Goal: Obtain resource: Download file/media

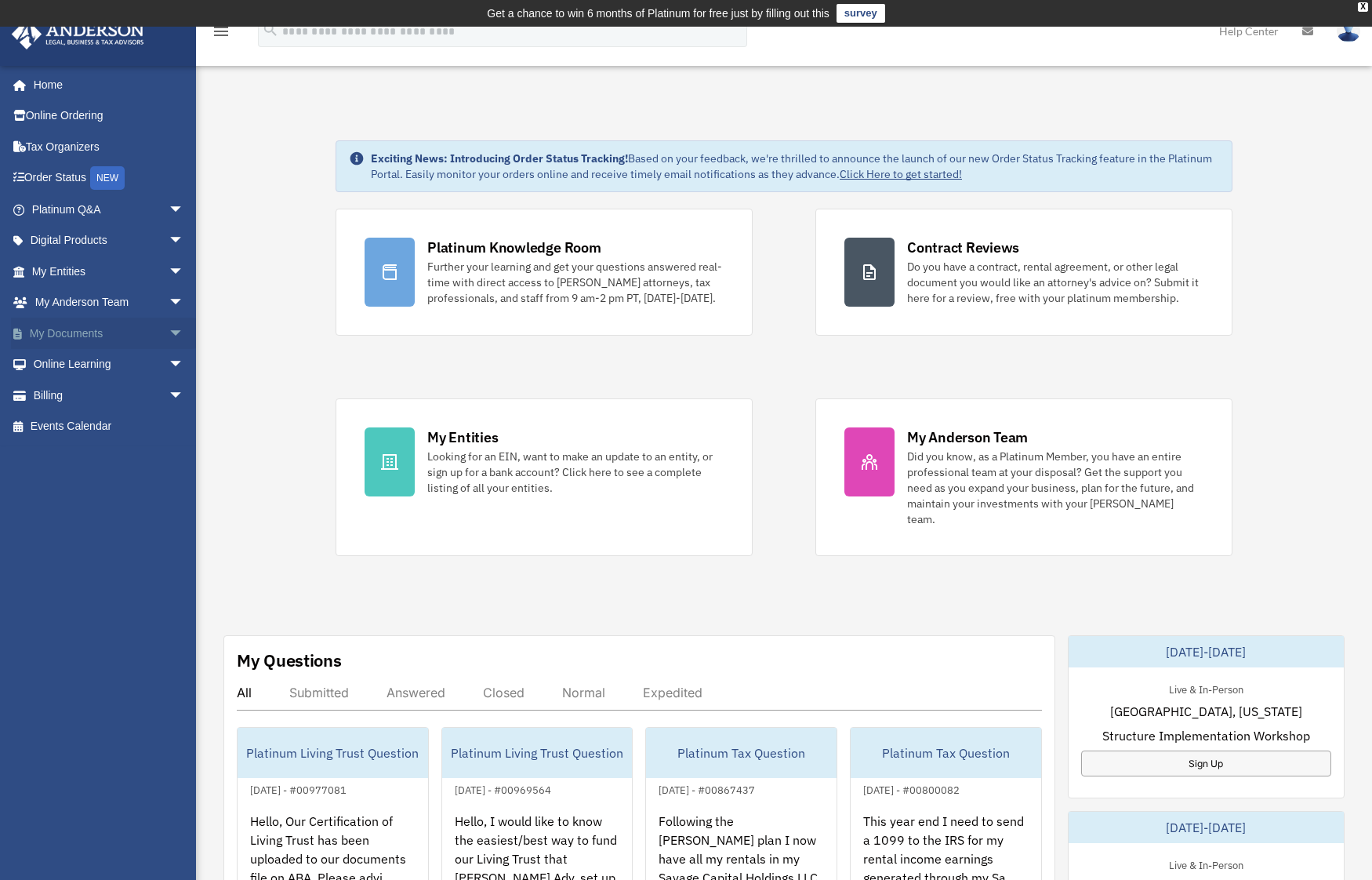
click at [168, 328] on span "arrow_drop_down" at bounding box center [184, 334] width 31 height 32
click at [64, 361] on link "Box" at bounding box center [114, 364] width 186 height 31
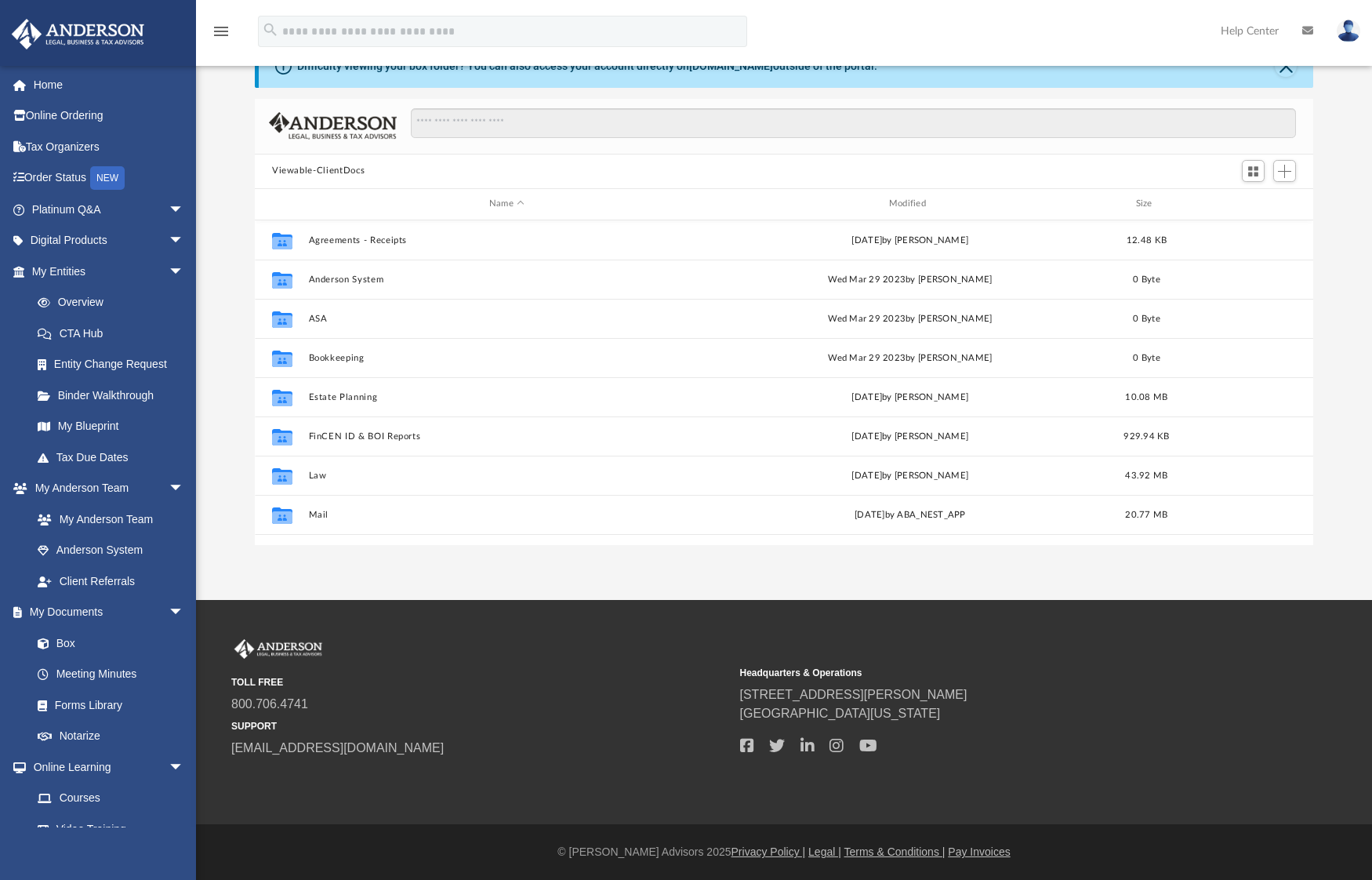
scroll to position [87, 0]
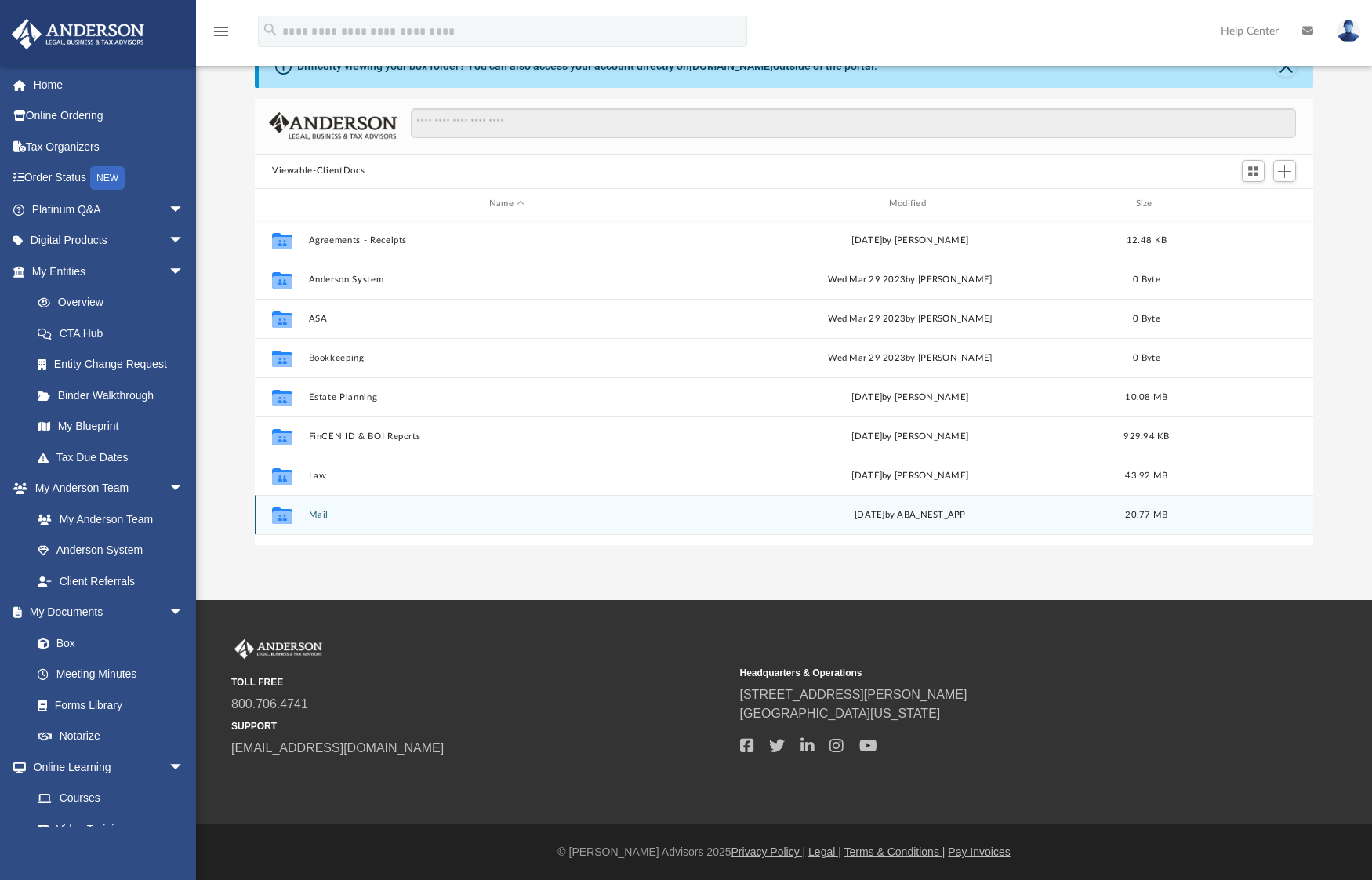
click at [462, 517] on button "Mail" at bounding box center [507, 514] width 396 height 10
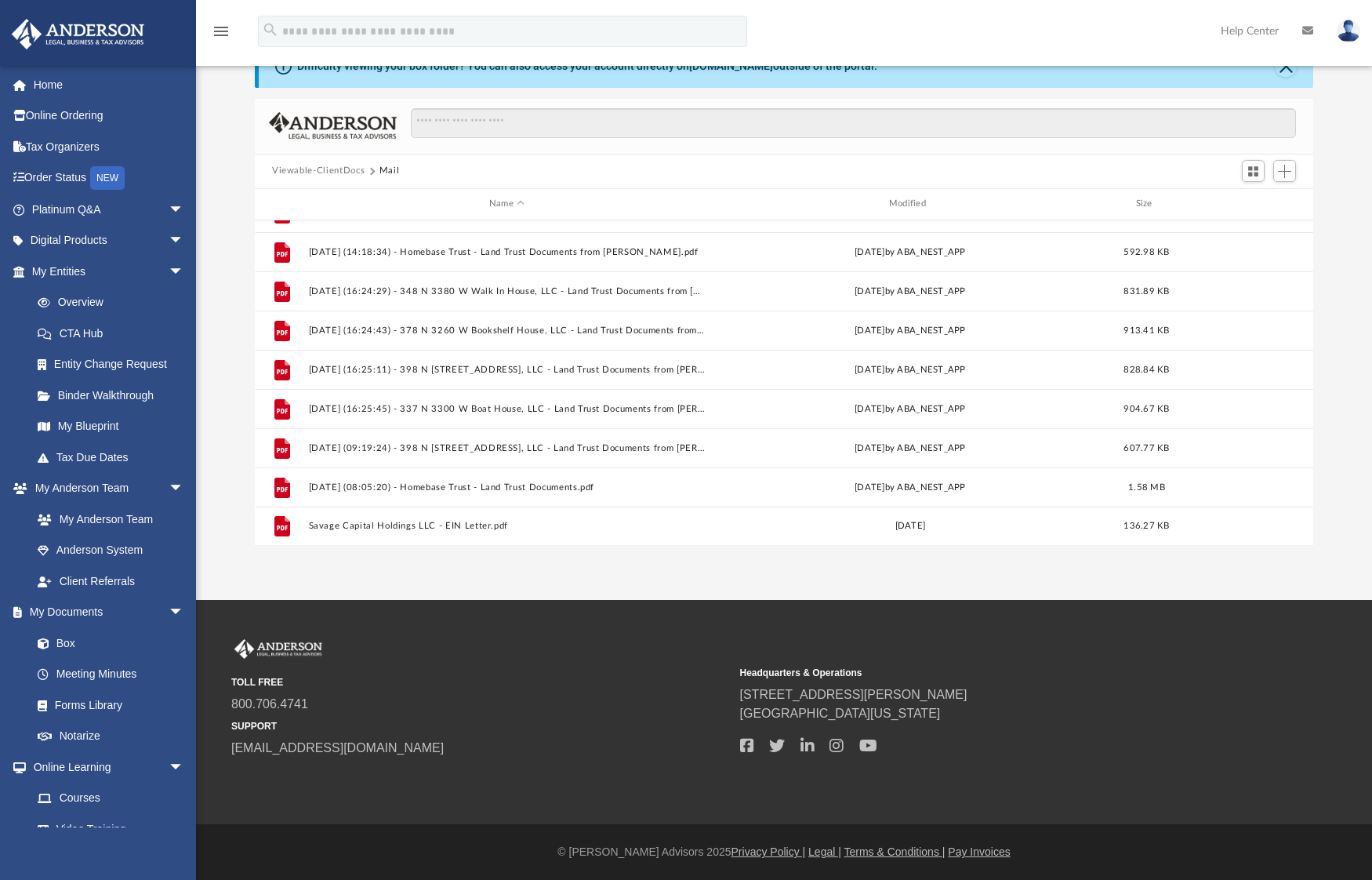
scroll to position [1204, 0]
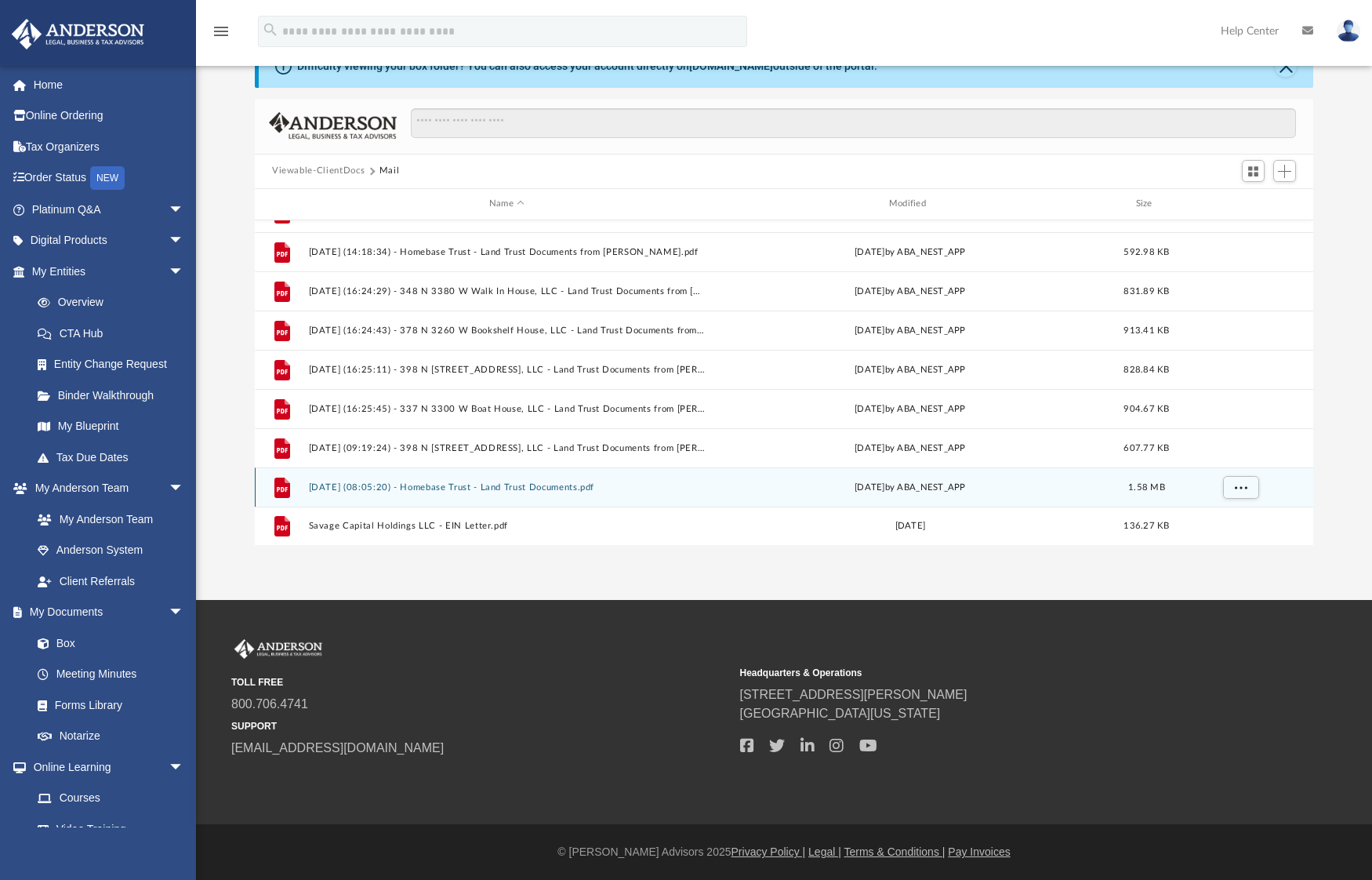
click at [656, 479] on div "File 2025.10.03 (08:05:20) - Homebase Trust - Land Trust Documents.pdf Fri Oct …" at bounding box center [784, 487] width 1059 height 39
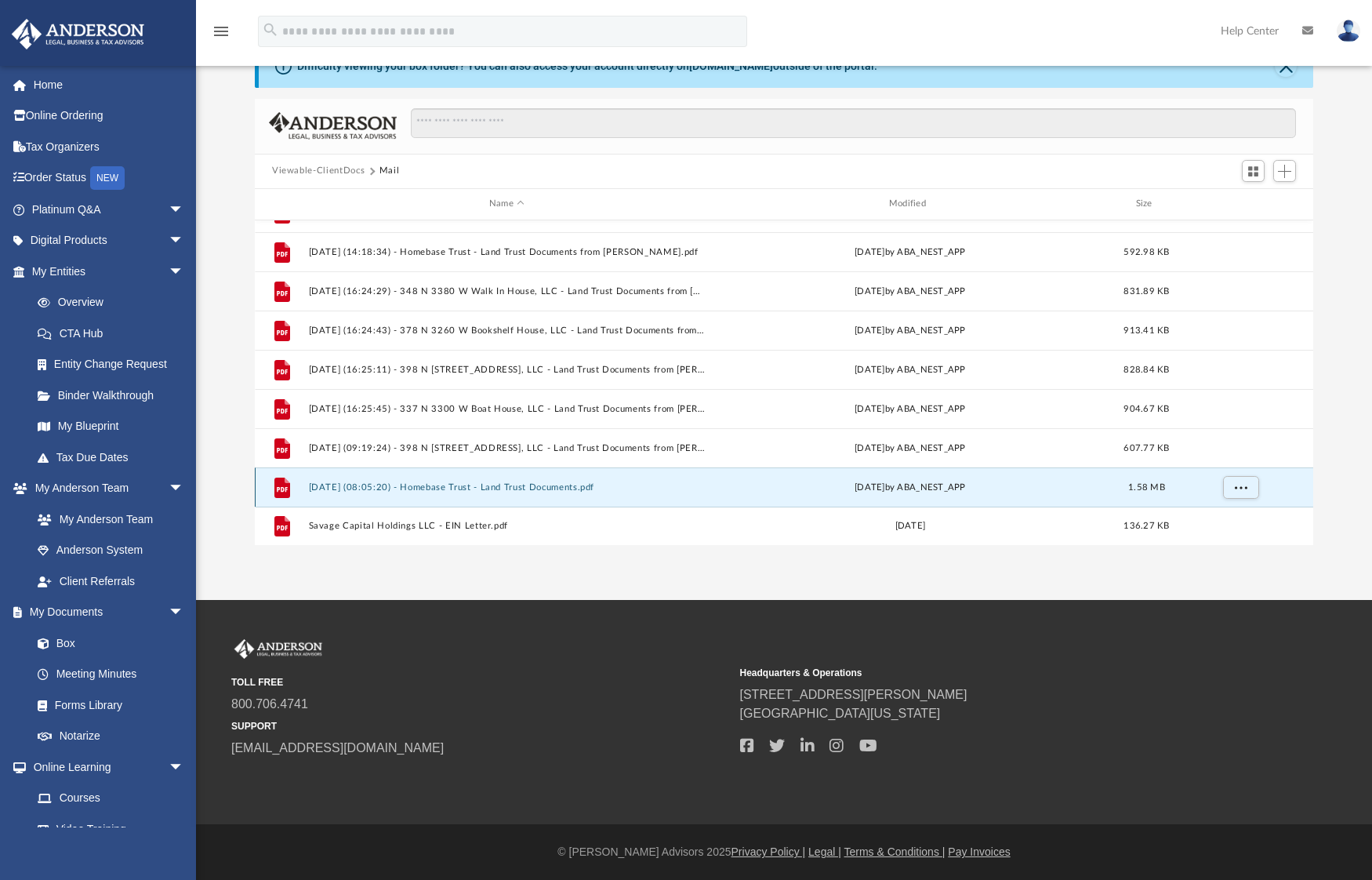
click at [656, 479] on div "File 2025.10.03 (08:05:20) - Homebase Trust - Land Trust Documents.pdf Fri Oct …" at bounding box center [784, 487] width 1059 height 39
click at [1242, 489] on span "More options" at bounding box center [1241, 487] width 13 height 9
click at [1218, 431] on li "Preview" at bounding box center [1226, 430] width 45 height 16
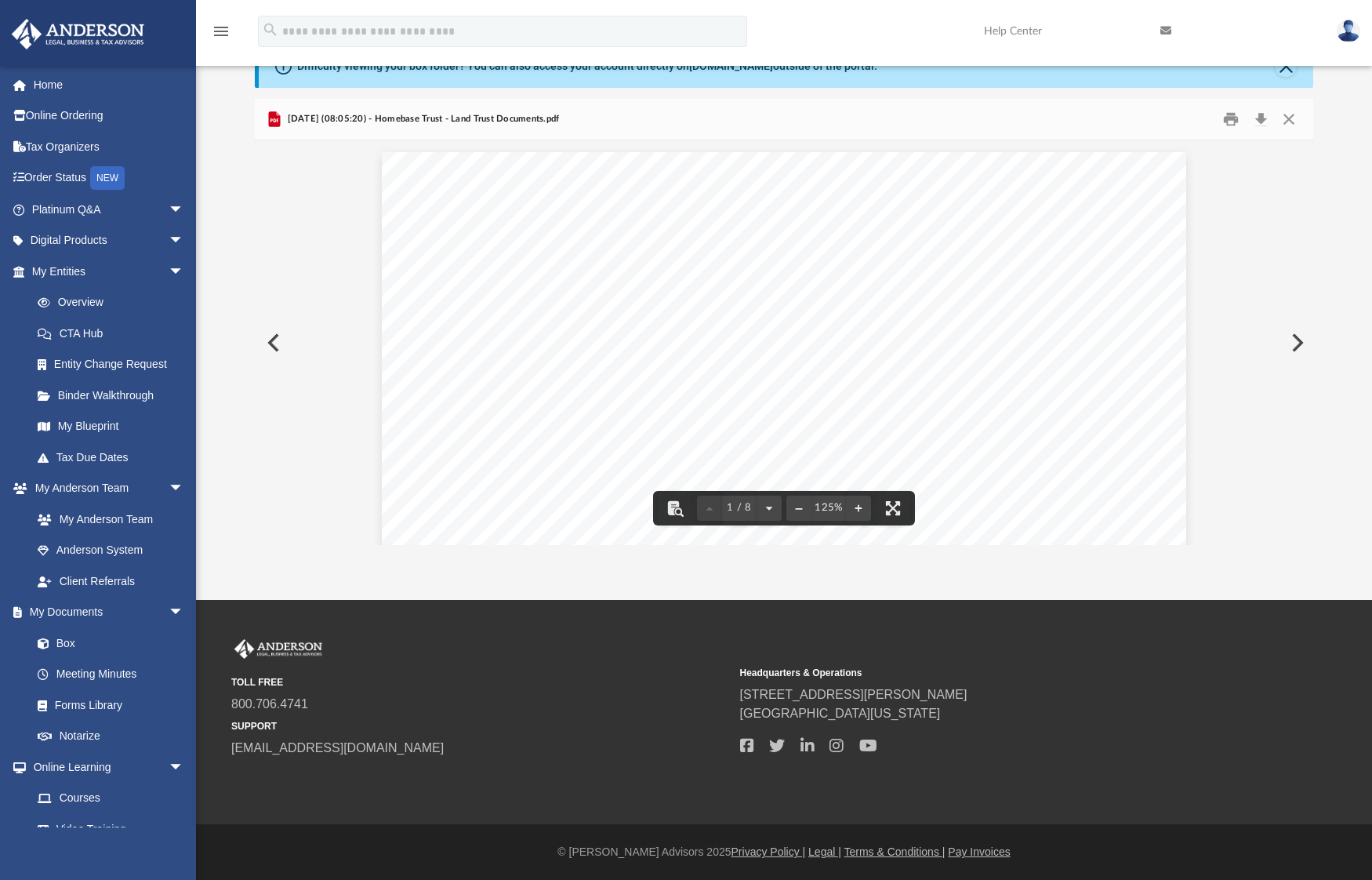
scroll to position [0, 0]
click at [1228, 122] on button "Print" at bounding box center [1232, 118] width 31 height 24
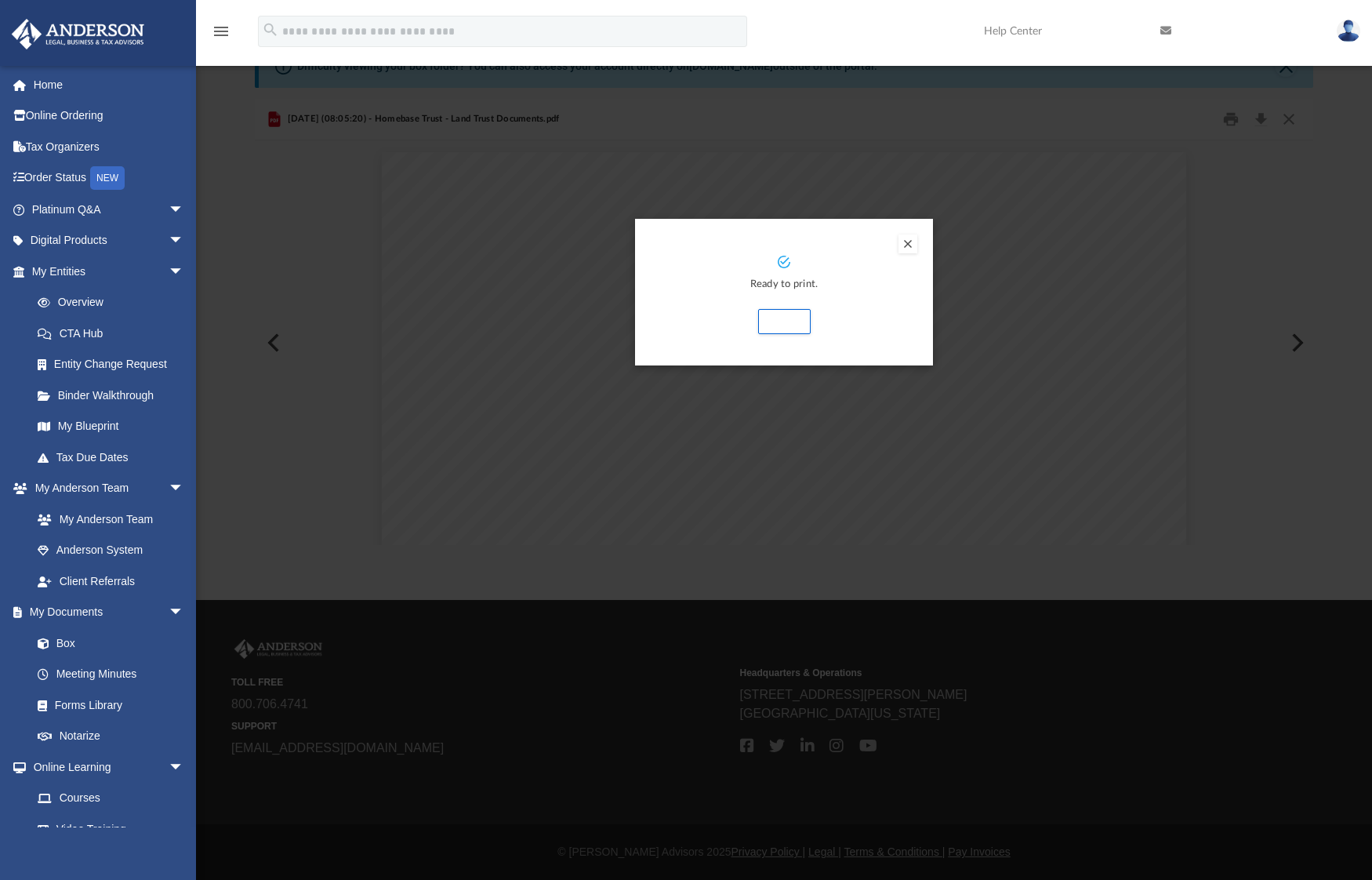
drag, startPoint x: 785, startPoint y: 322, endPoint x: 785, endPoint y: 301, distance: 21.0
click at [785, 322] on button "Print" at bounding box center [784, 321] width 52 height 25
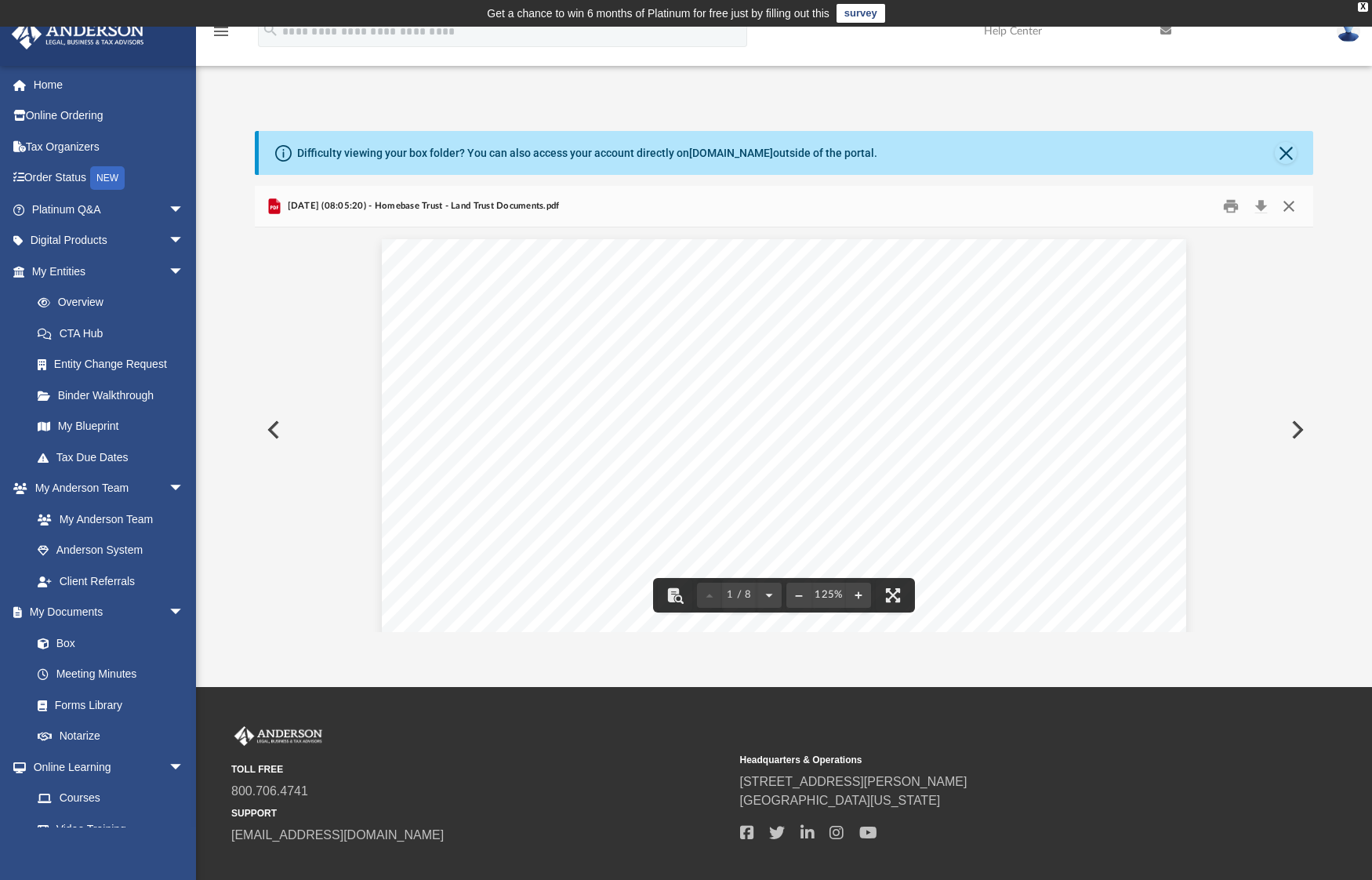
click at [1293, 209] on button "Close" at bounding box center [1289, 205] width 28 height 24
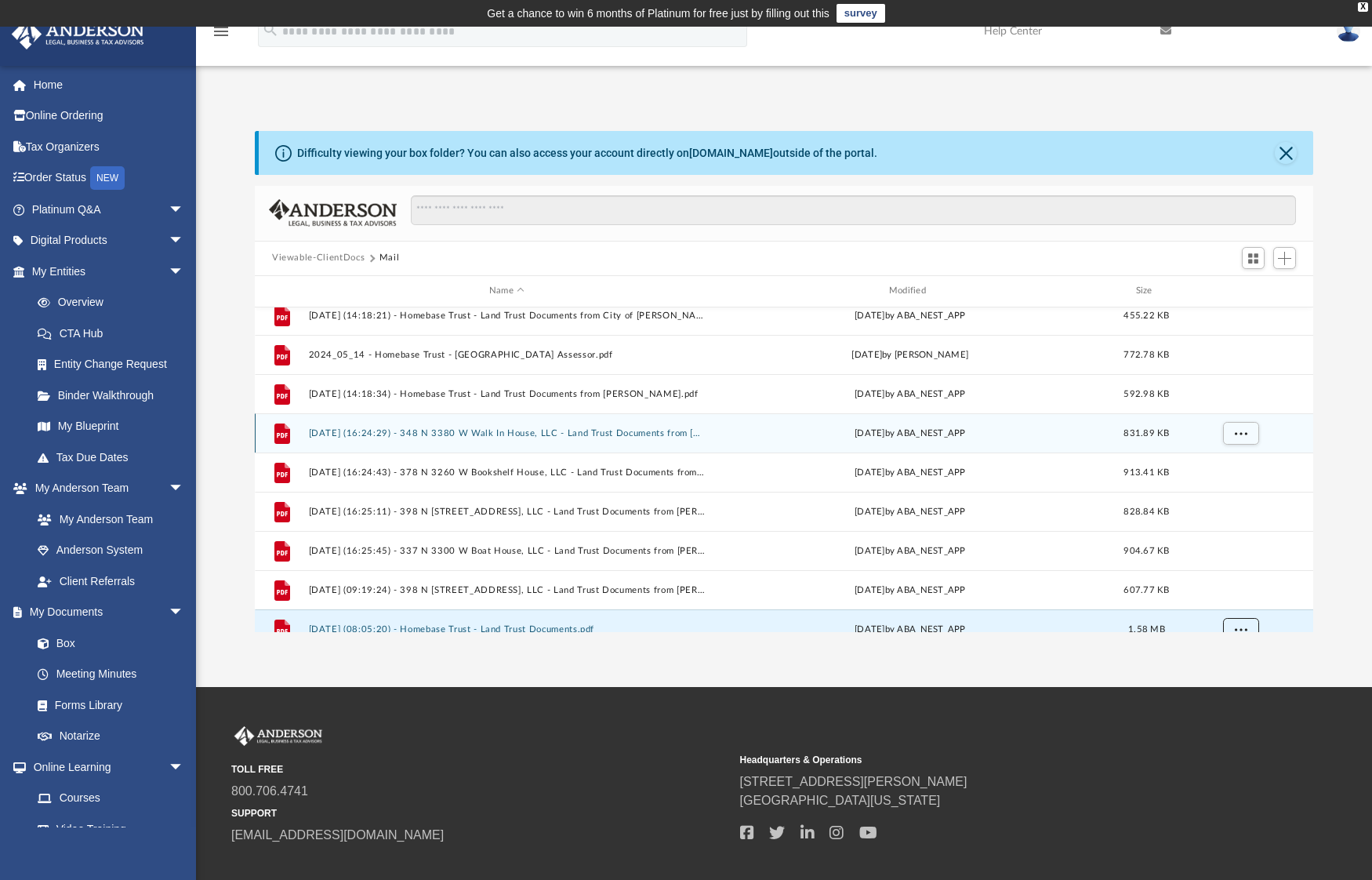
scroll to position [1146, 0]
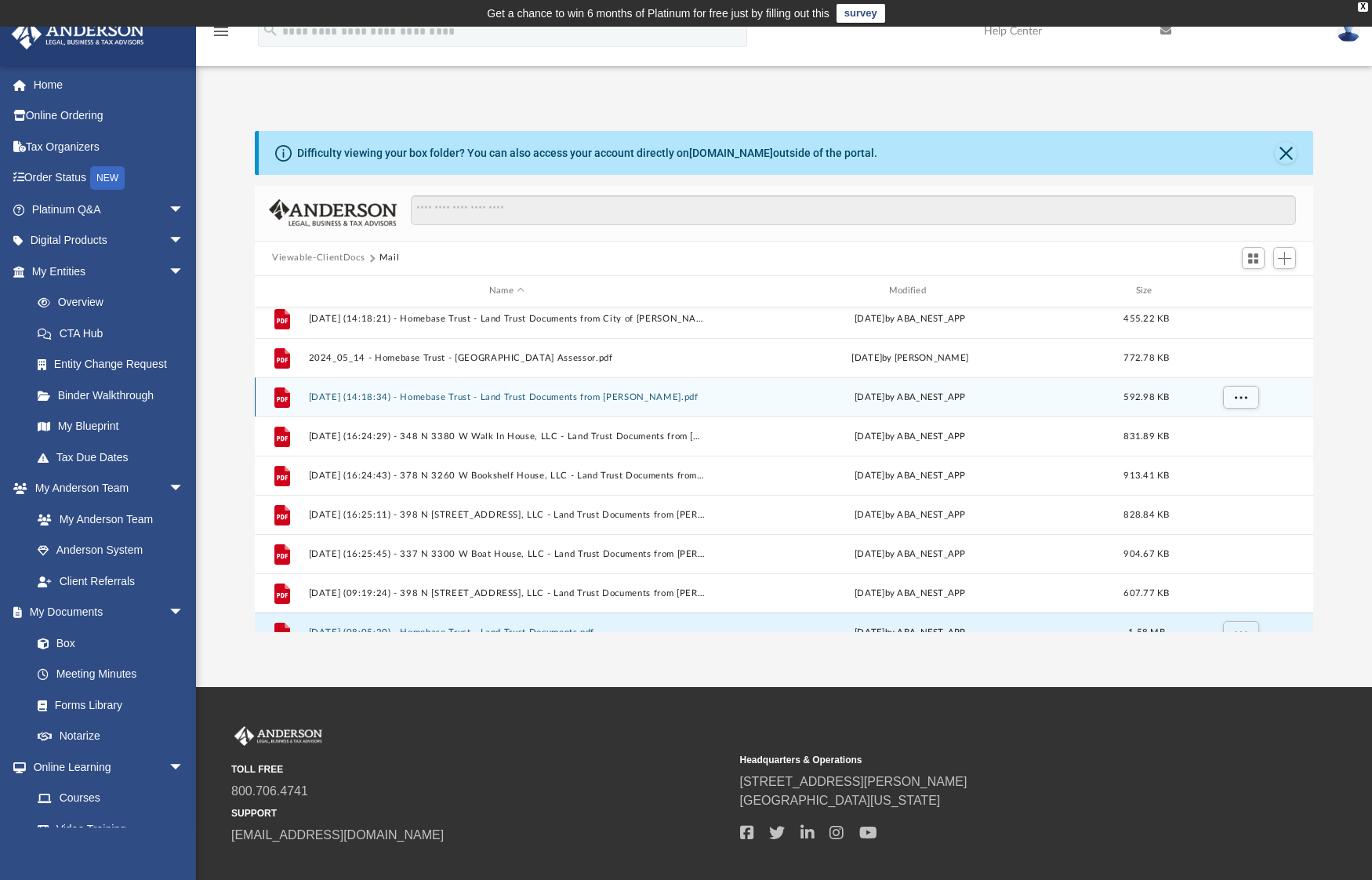
click at [433, 396] on button "2025.03.26 (14:18:34) - Homebase Trust - Land Trust Documents from Melvin Burge…" at bounding box center [507, 396] width 396 height 10
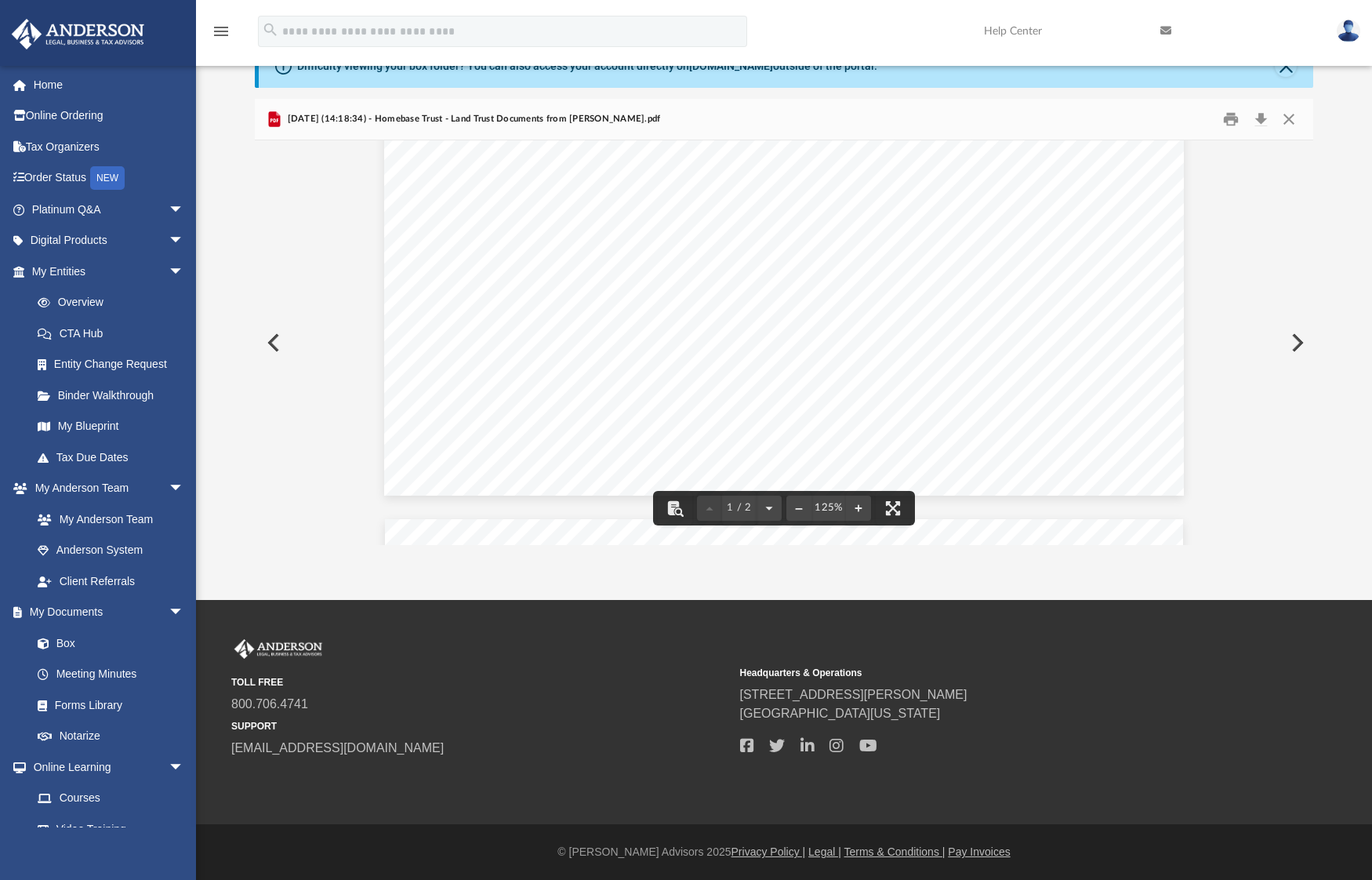
scroll to position [661, 0]
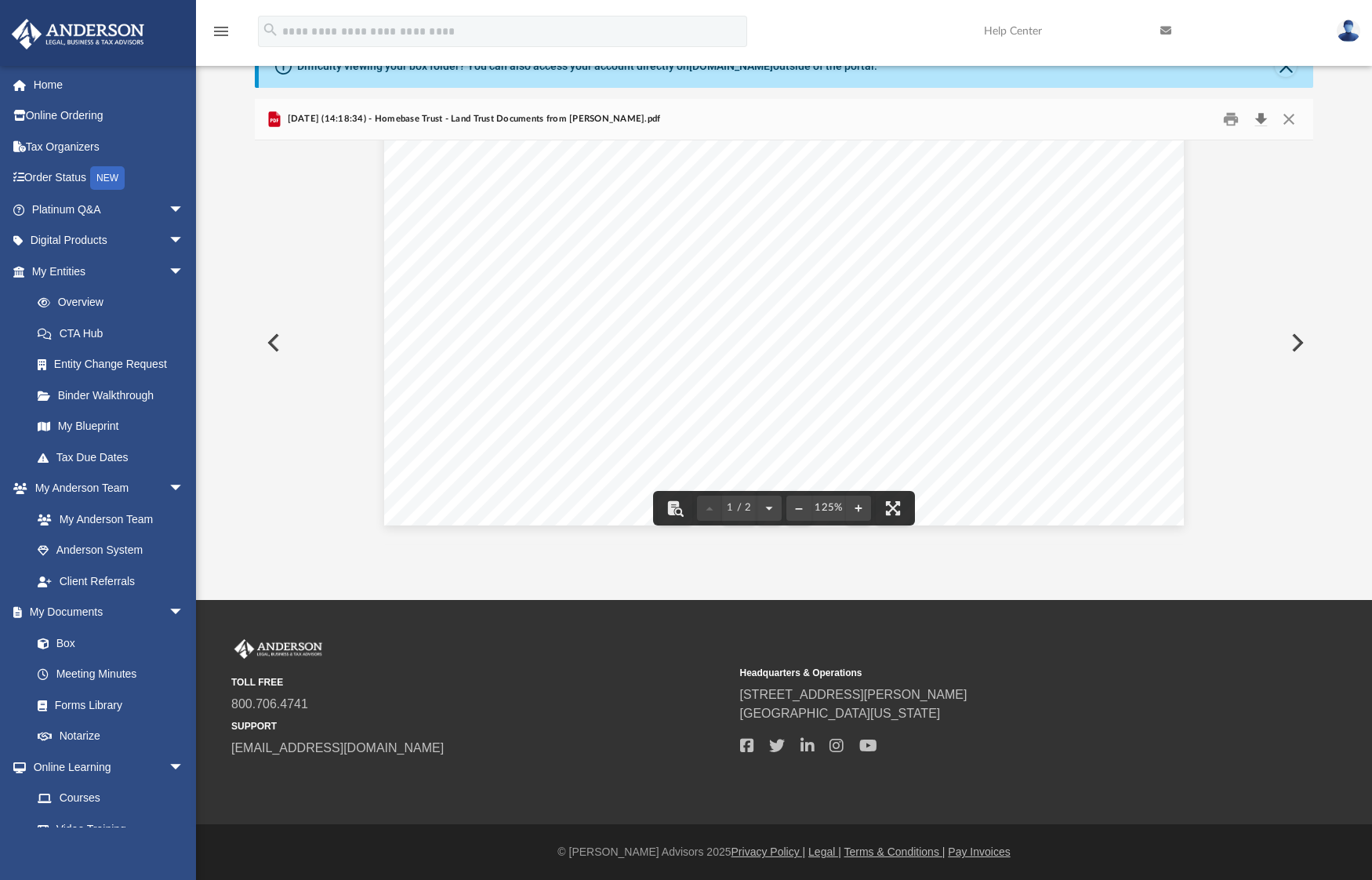
click at [1264, 121] on button "Download" at bounding box center [1261, 118] width 28 height 24
click at [1286, 119] on button "Close" at bounding box center [1289, 118] width 28 height 24
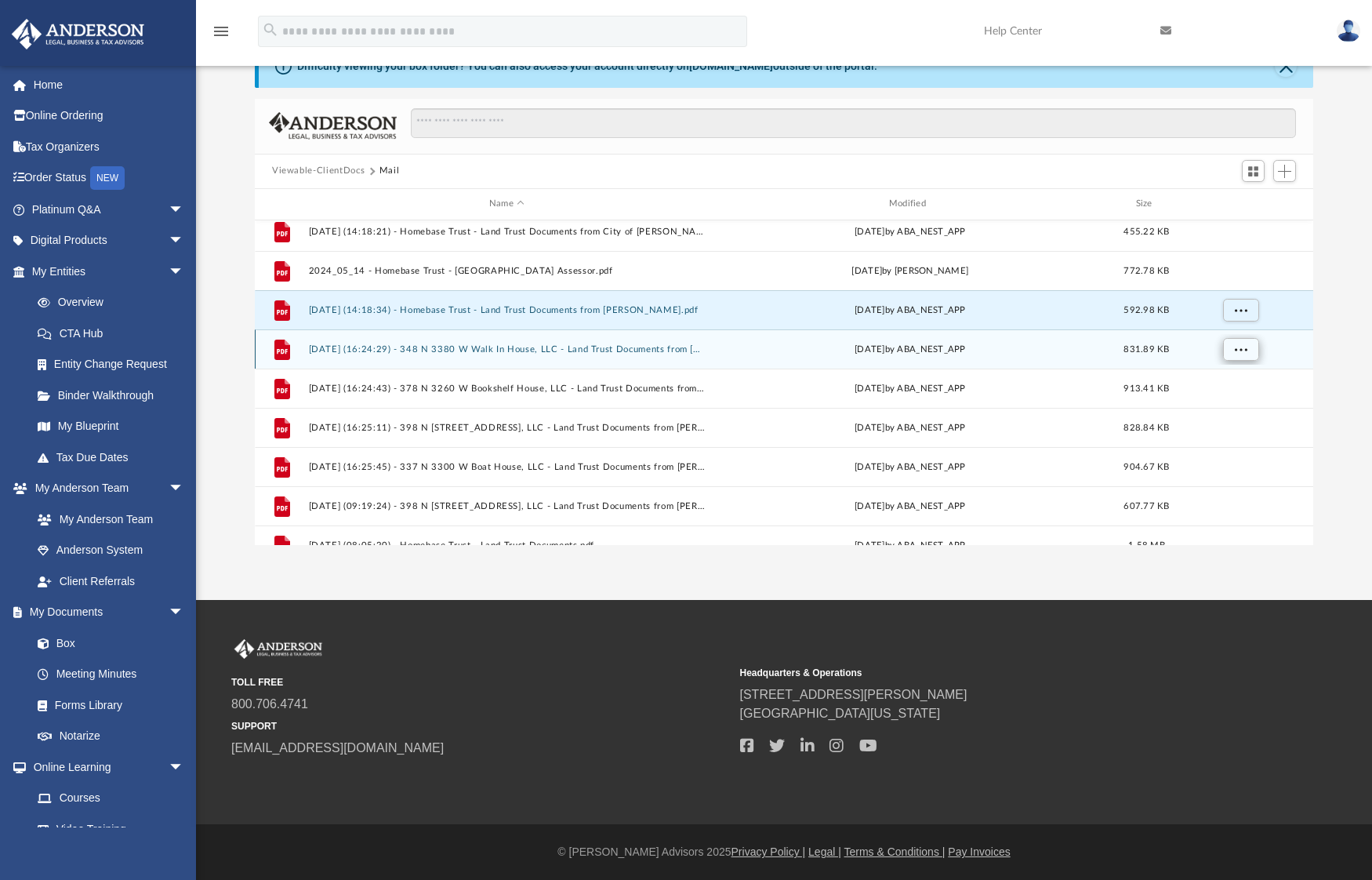
click at [1248, 347] on button "More options" at bounding box center [1241, 349] width 36 height 23
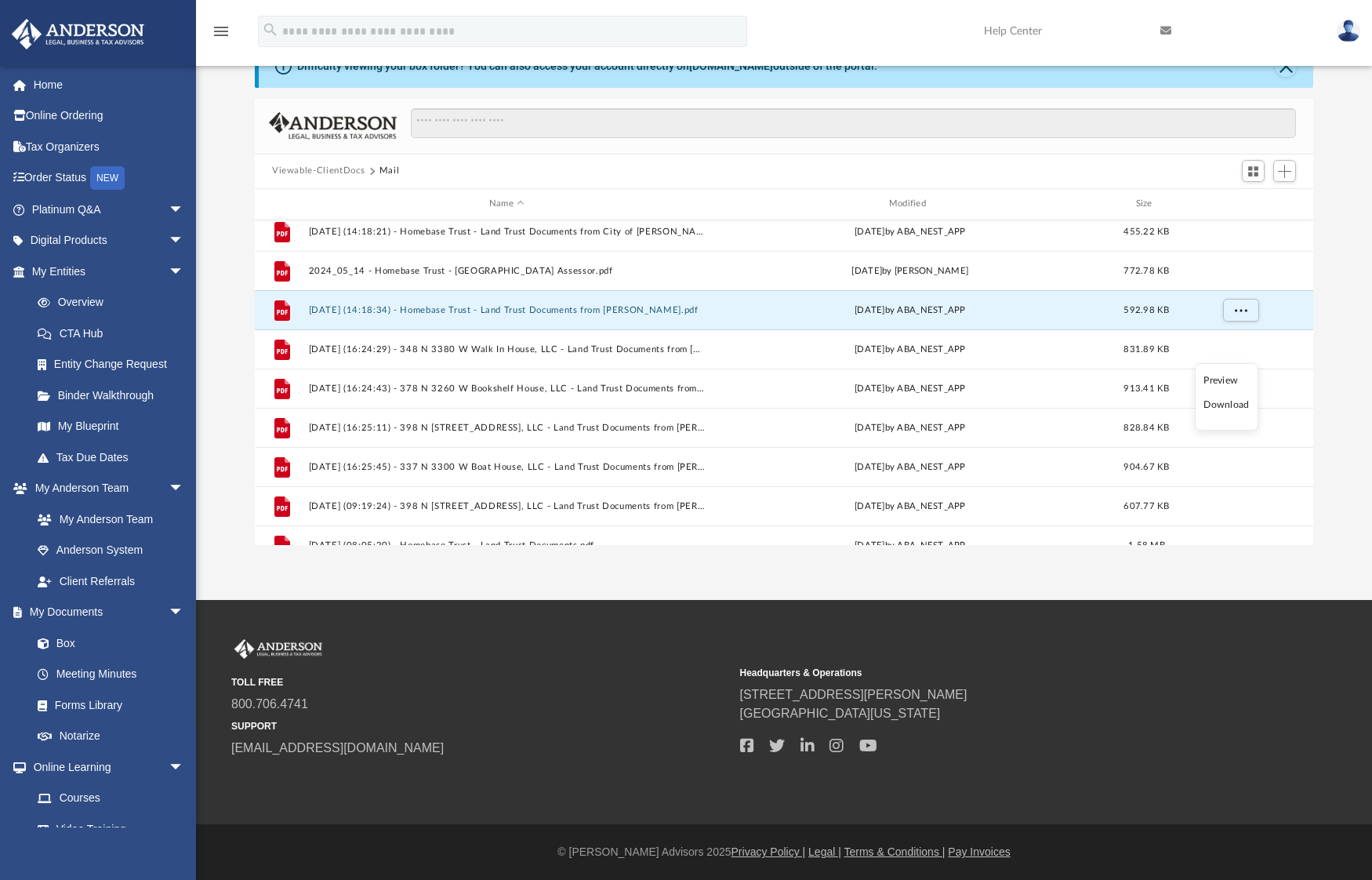
click at [1220, 405] on li "Download" at bounding box center [1226, 405] width 45 height 16
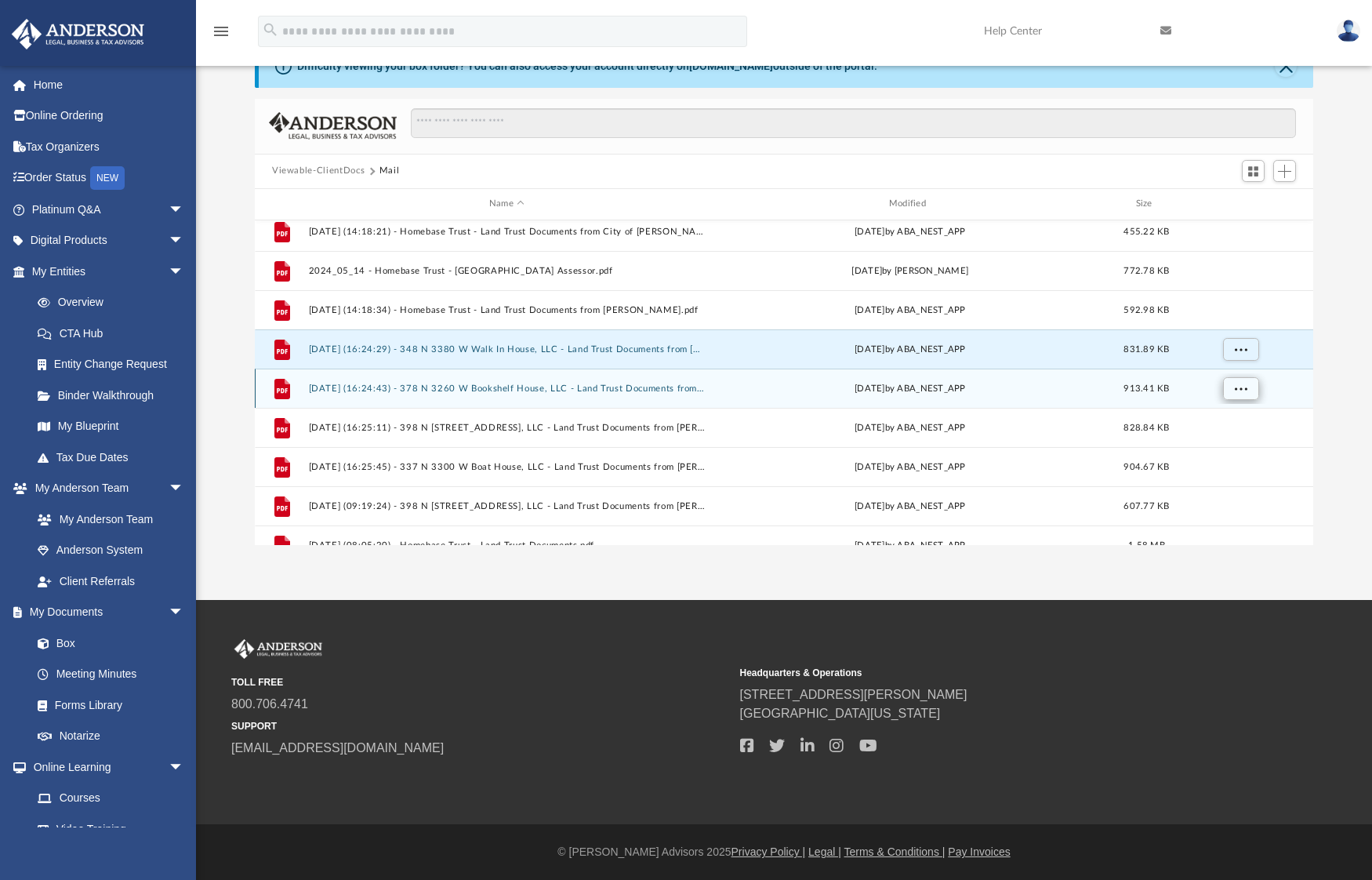
click at [1247, 387] on span "More options" at bounding box center [1241, 388] width 13 height 9
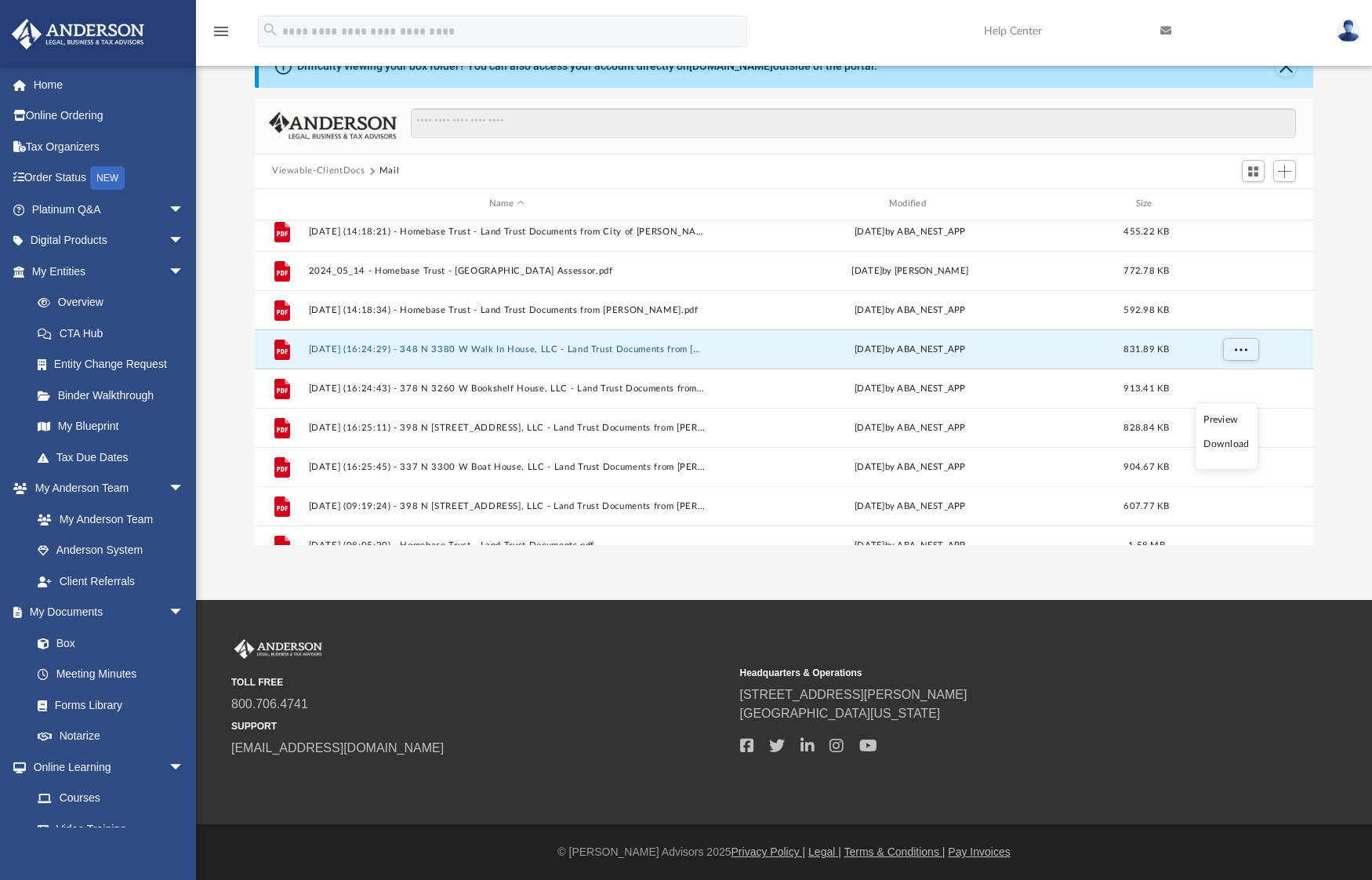
click at [1233, 449] on li "Download" at bounding box center [1226, 444] width 45 height 16
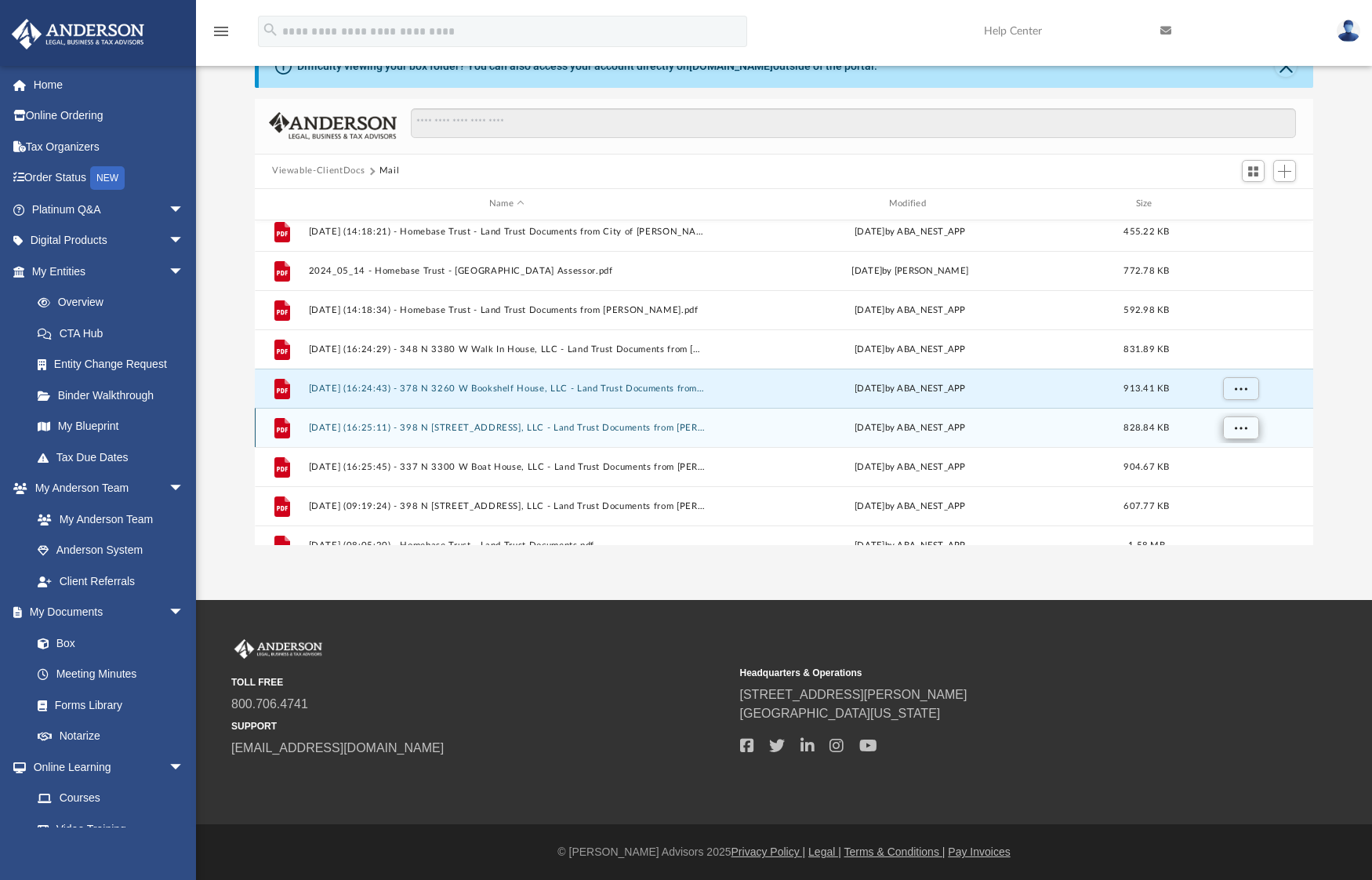
click at [1238, 429] on span "More options" at bounding box center [1241, 427] width 13 height 9
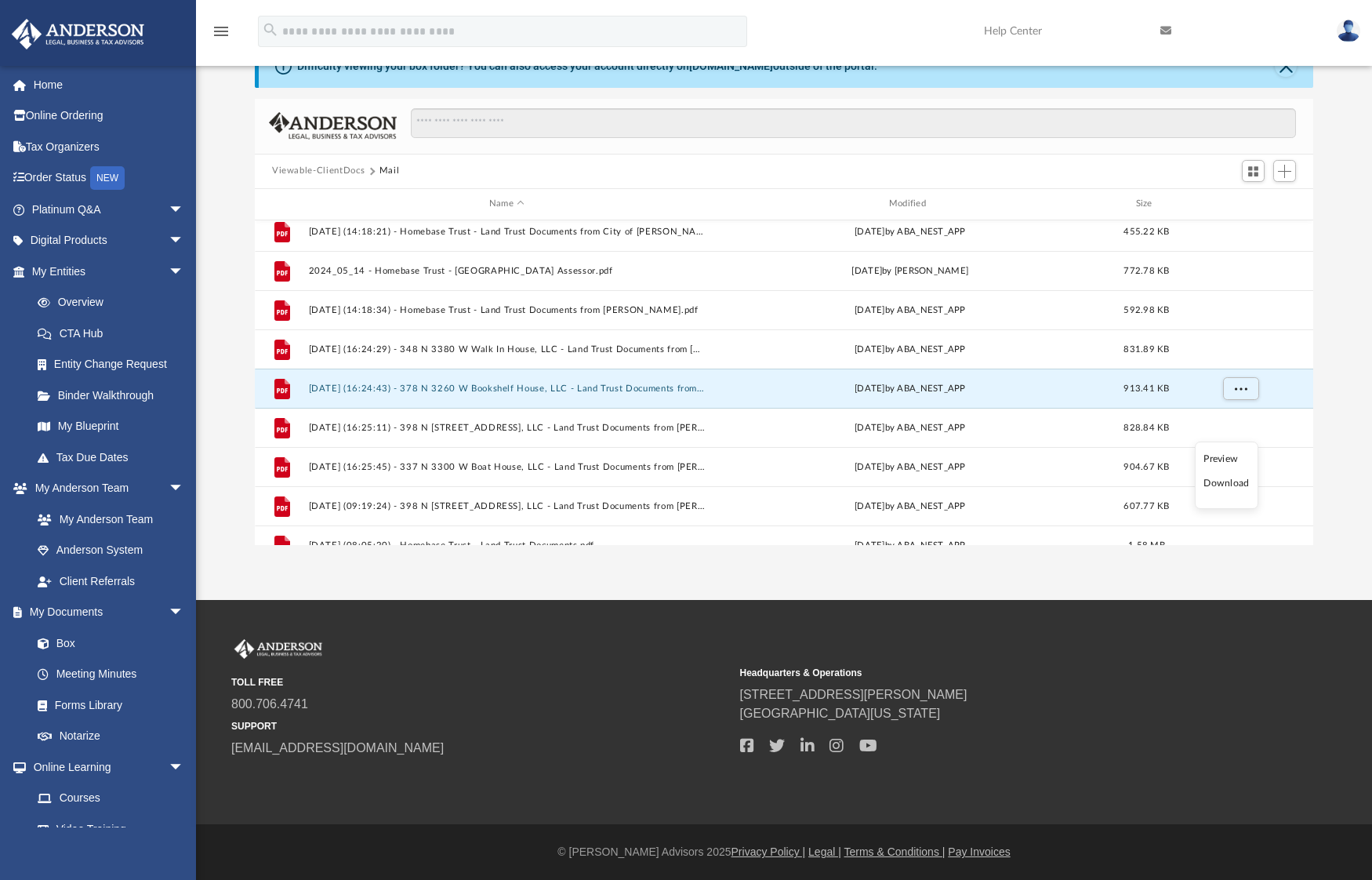
click at [1221, 484] on li "Download" at bounding box center [1226, 484] width 45 height 16
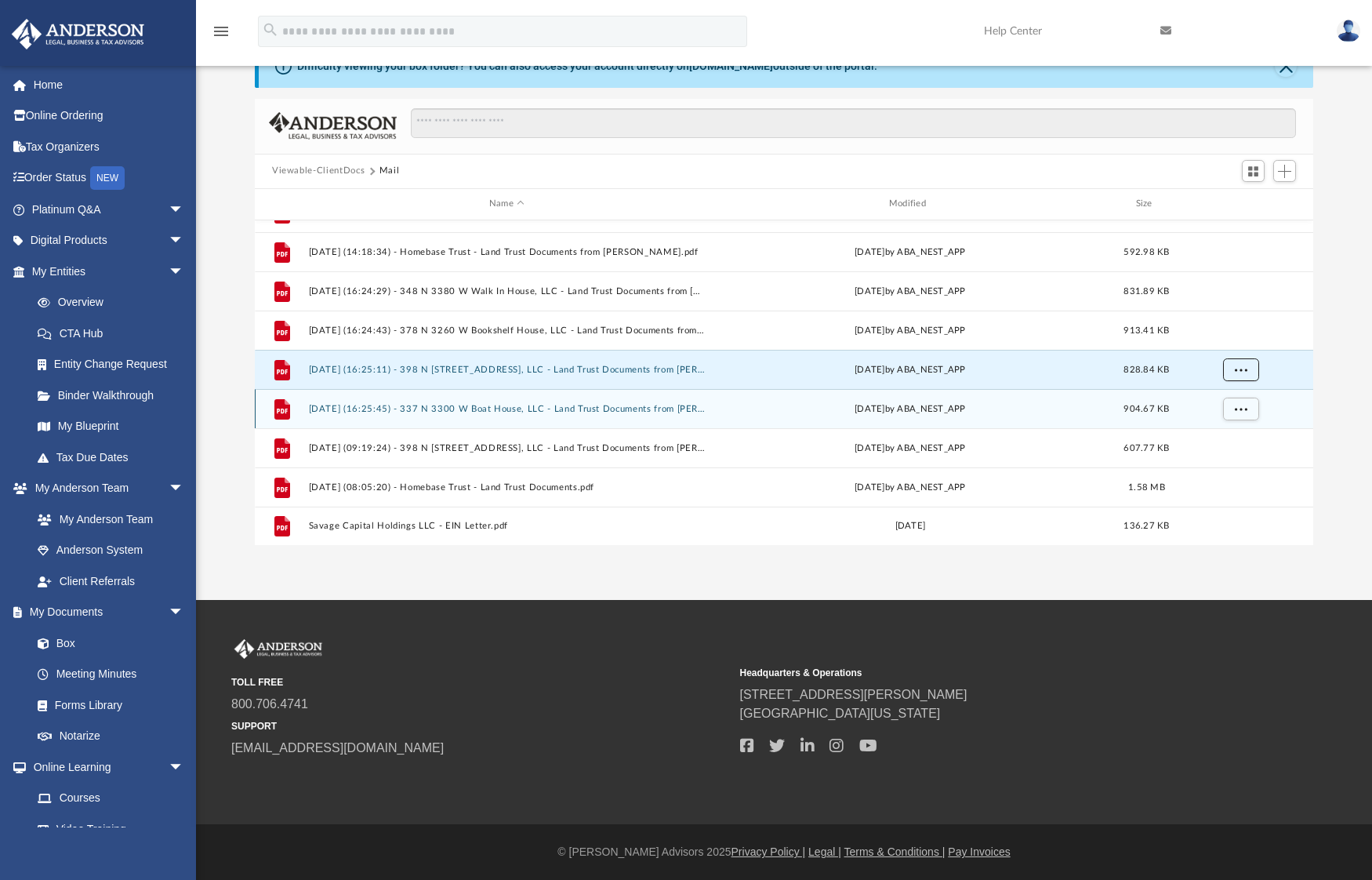
scroll to position [1206, 0]
click at [1242, 405] on span "More options" at bounding box center [1241, 408] width 13 height 9
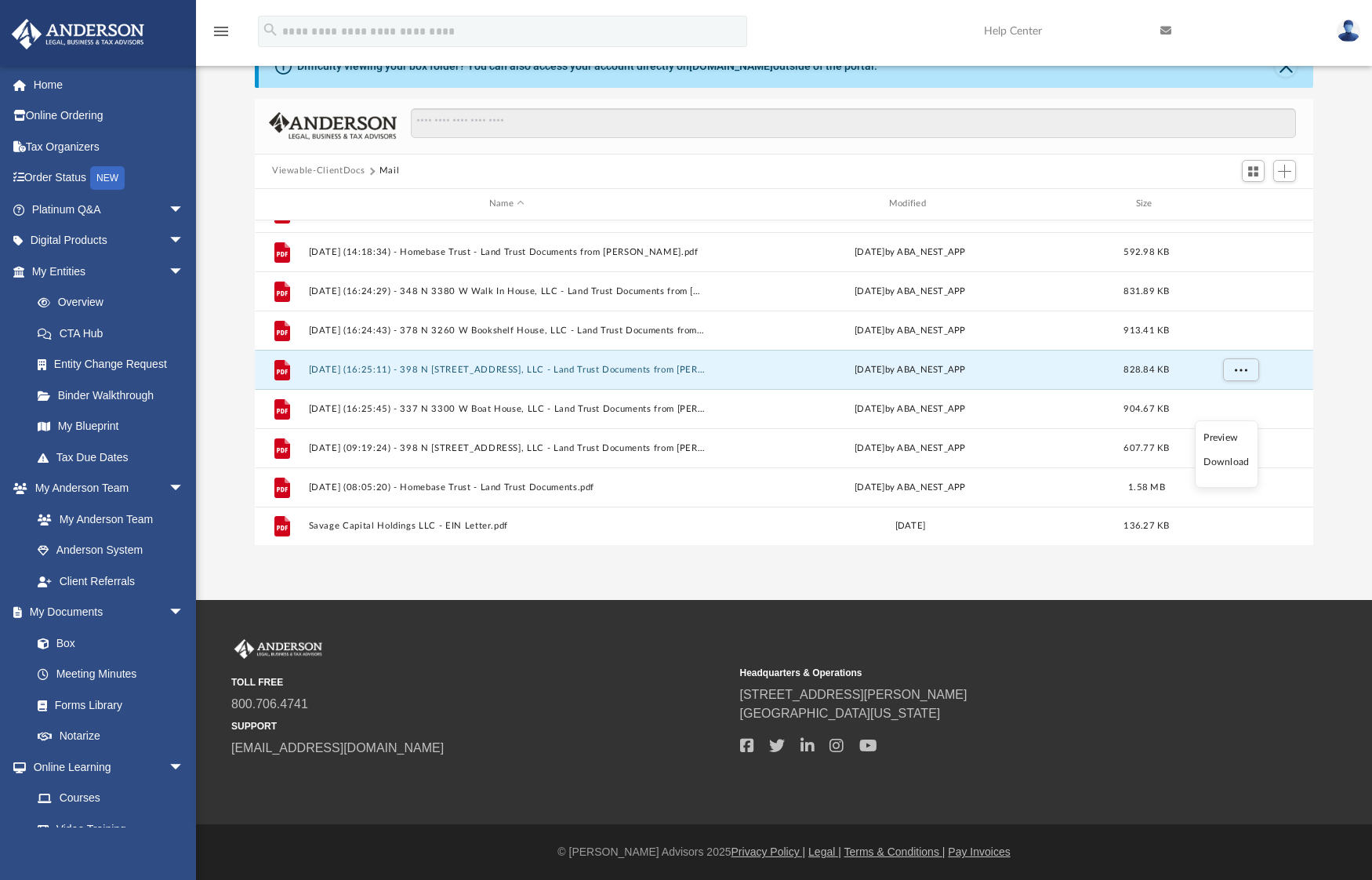
click at [1217, 467] on li "Download" at bounding box center [1226, 463] width 45 height 16
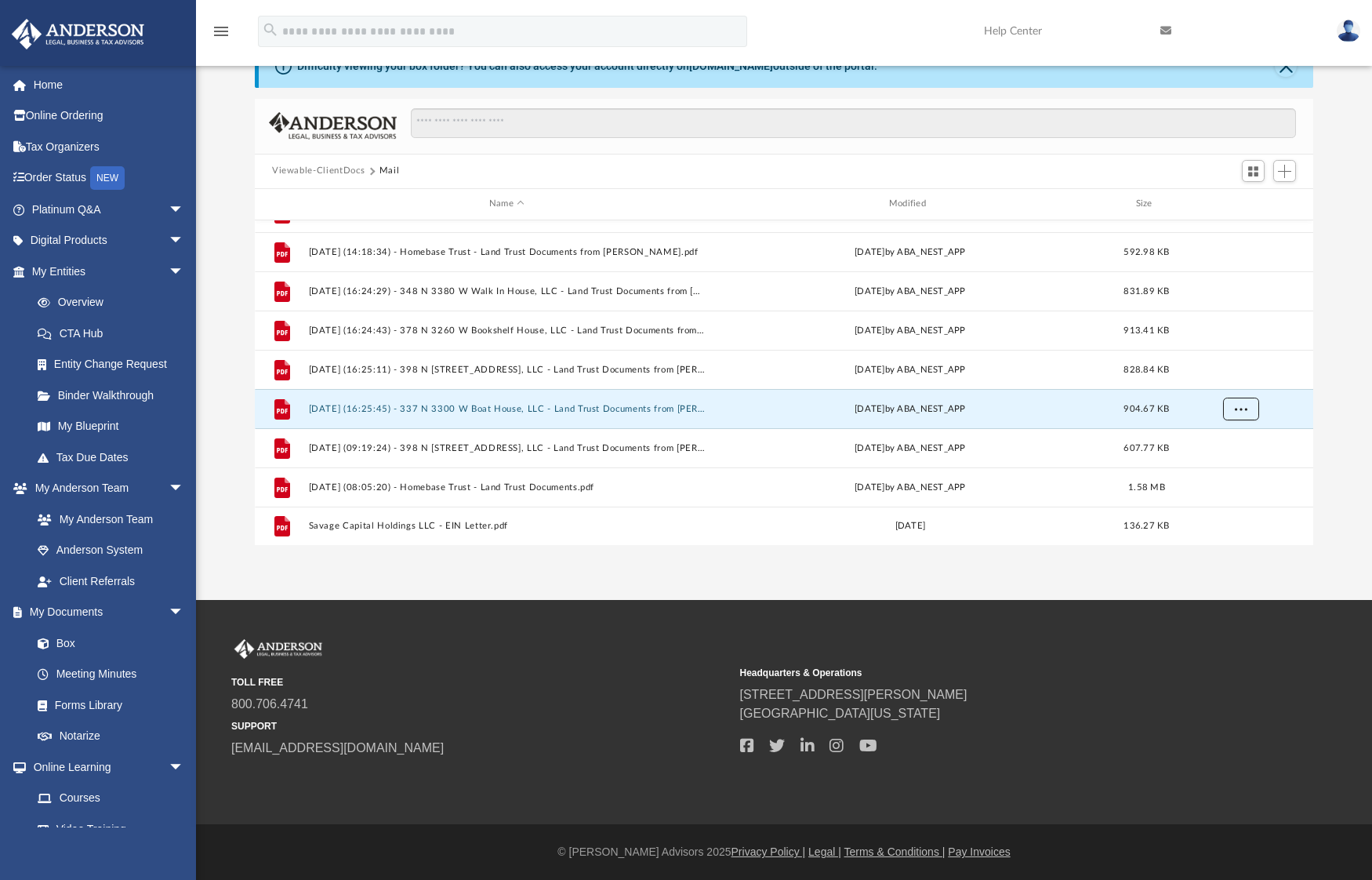
scroll to position [1204, 0]
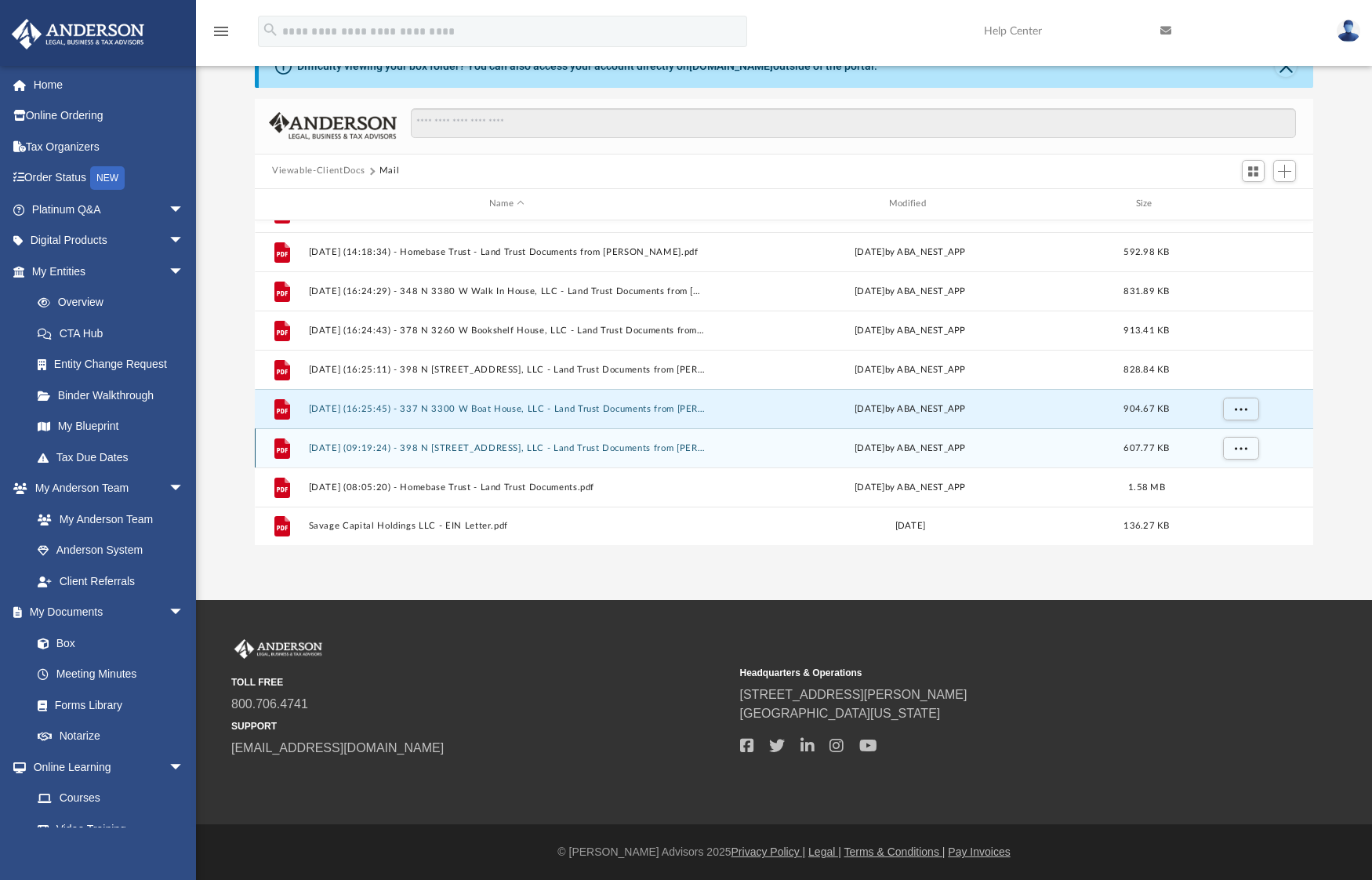
click at [616, 443] on button "2025.08.08 (09:19:24) - 398 N 3220 W Green House, LLC - Land Trust Documents fr…" at bounding box center [507, 447] width 396 height 10
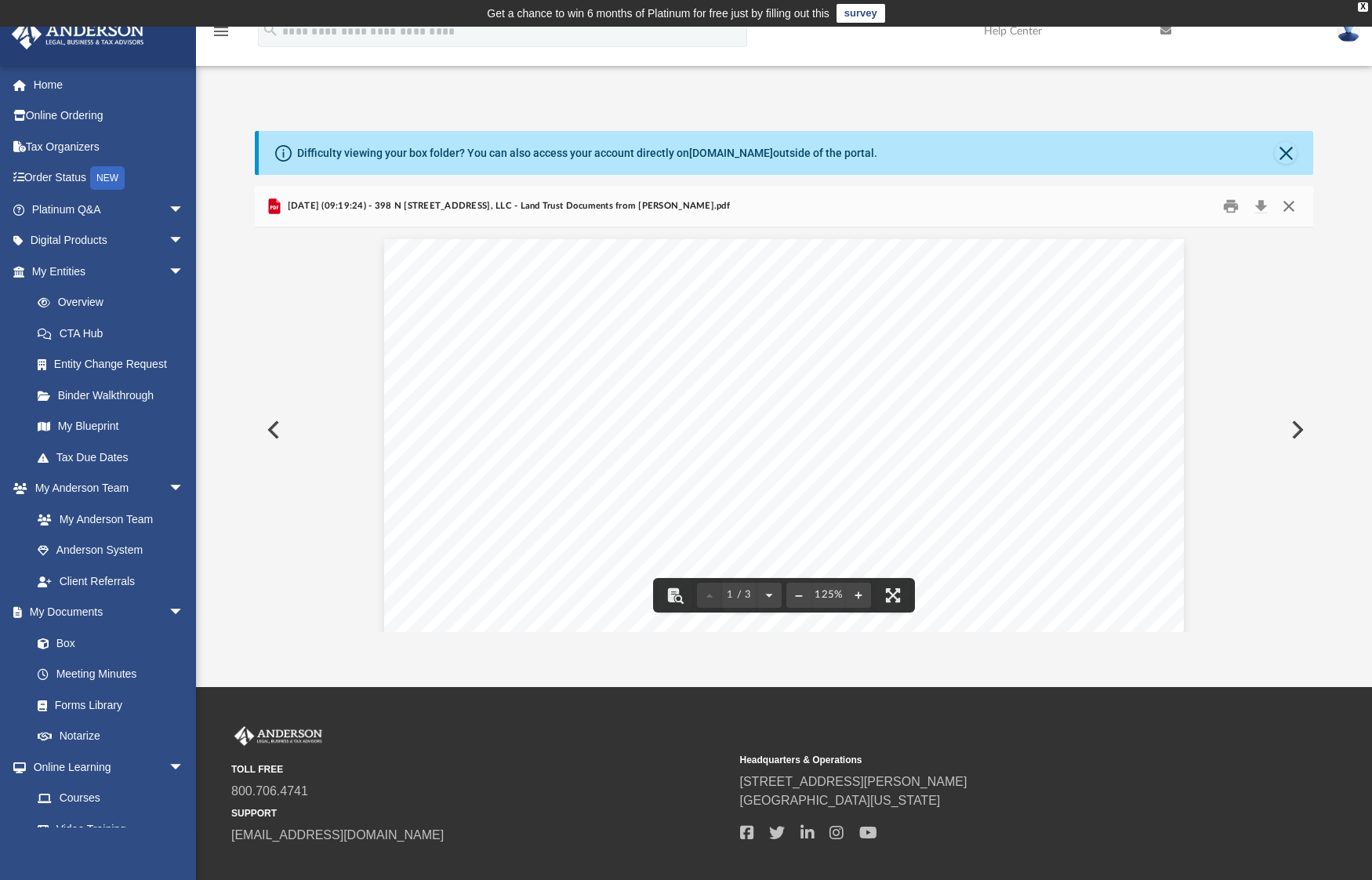
scroll to position [0, 0]
click at [1266, 205] on button "Download" at bounding box center [1261, 205] width 28 height 24
click at [1291, 203] on button "Close" at bounding box center [1289, 205] width 28 height 24
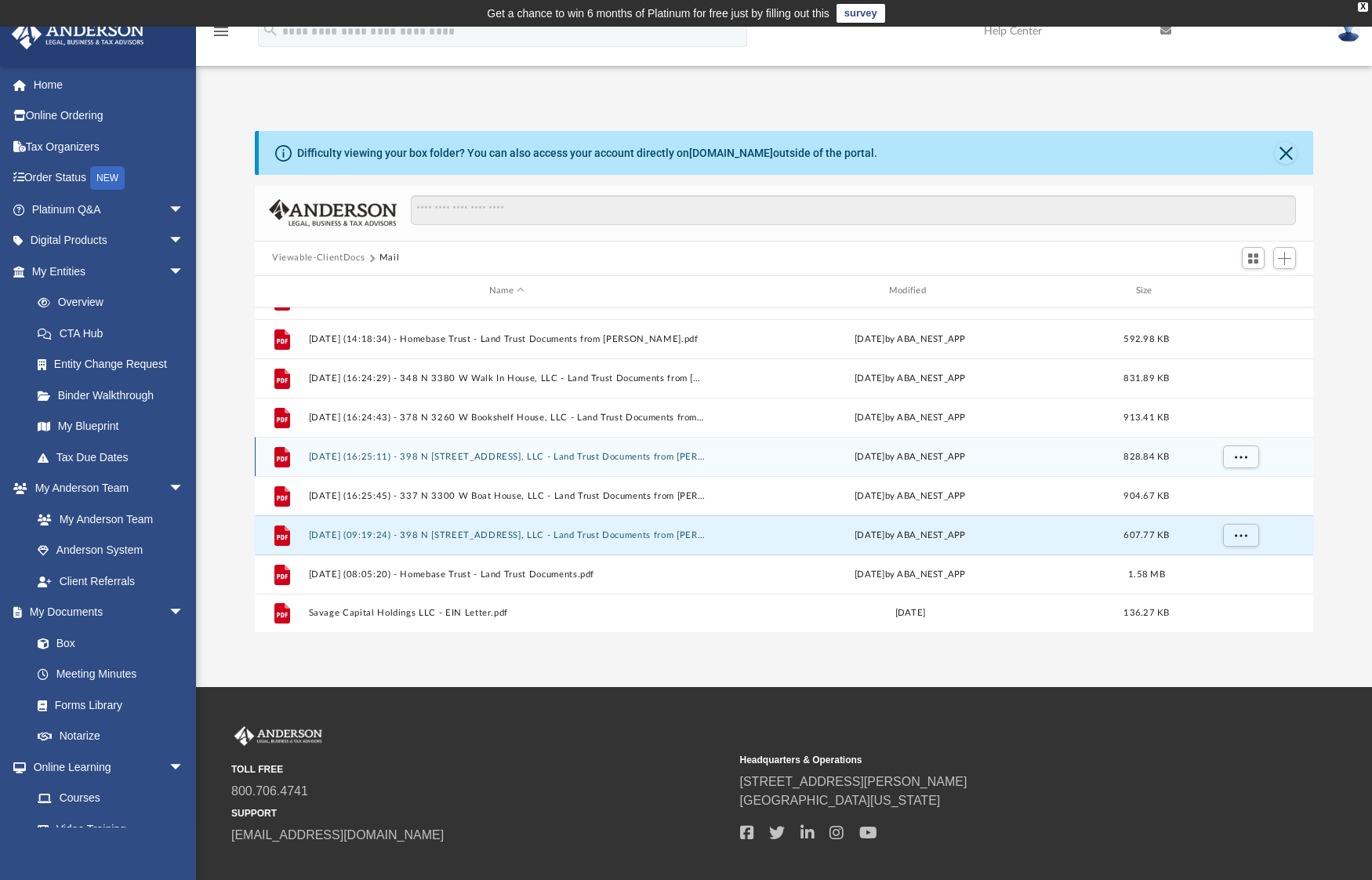
click at [543, 455] on button "2025.07.25 (16:25:11) - 398 N 3220 W Green House, LLC - Land Trust Documents fr…" at bounding box center [507, 456] width 396 height 10
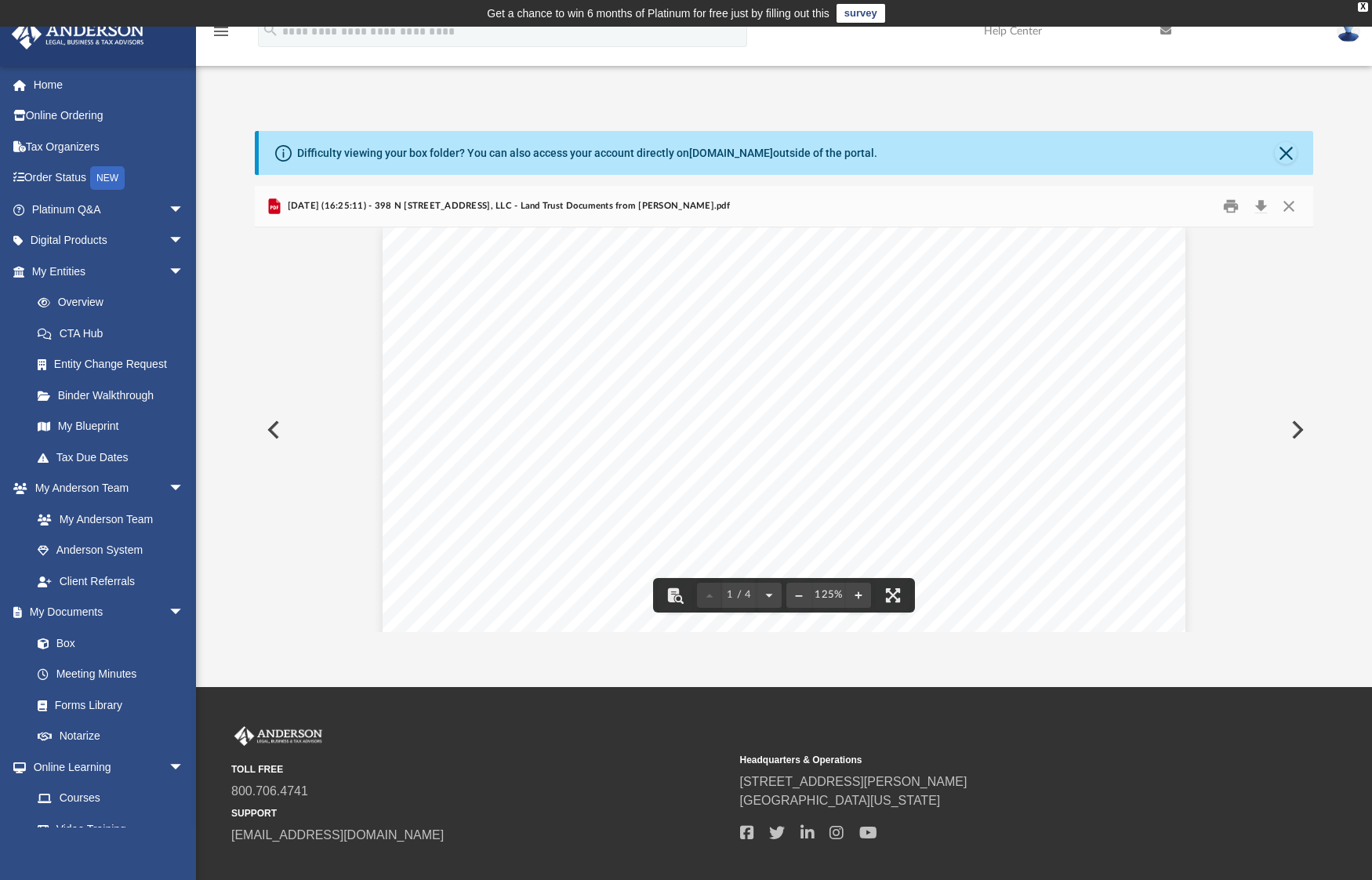
scroll to position [0, 0]
click at [1295, 207] on button "Close" at bounding box center [1289, 205] width 28 height 24
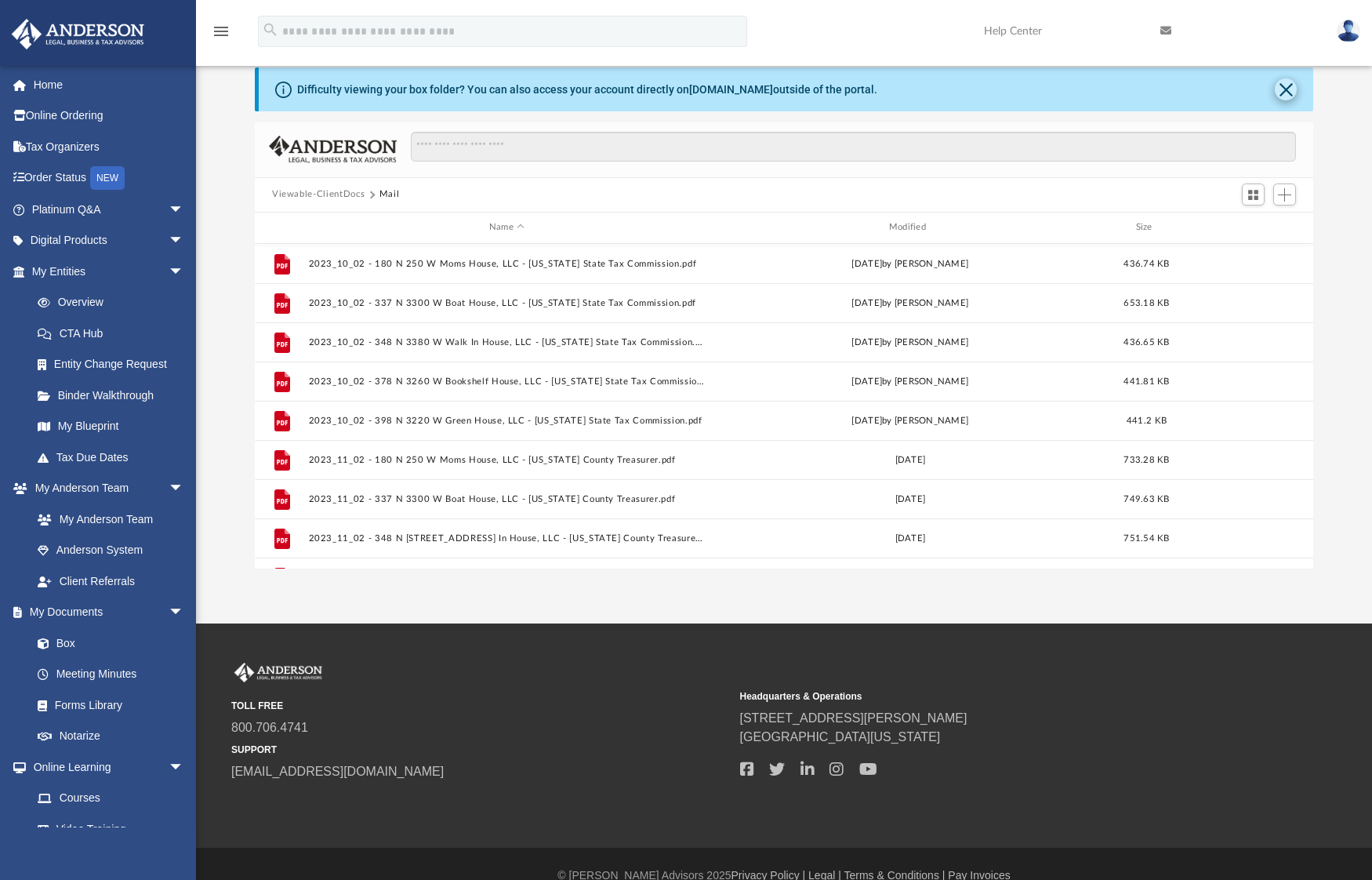
click at [1289, 83] on button "Close" at bounding box center [1286, 89] width 22 height 22
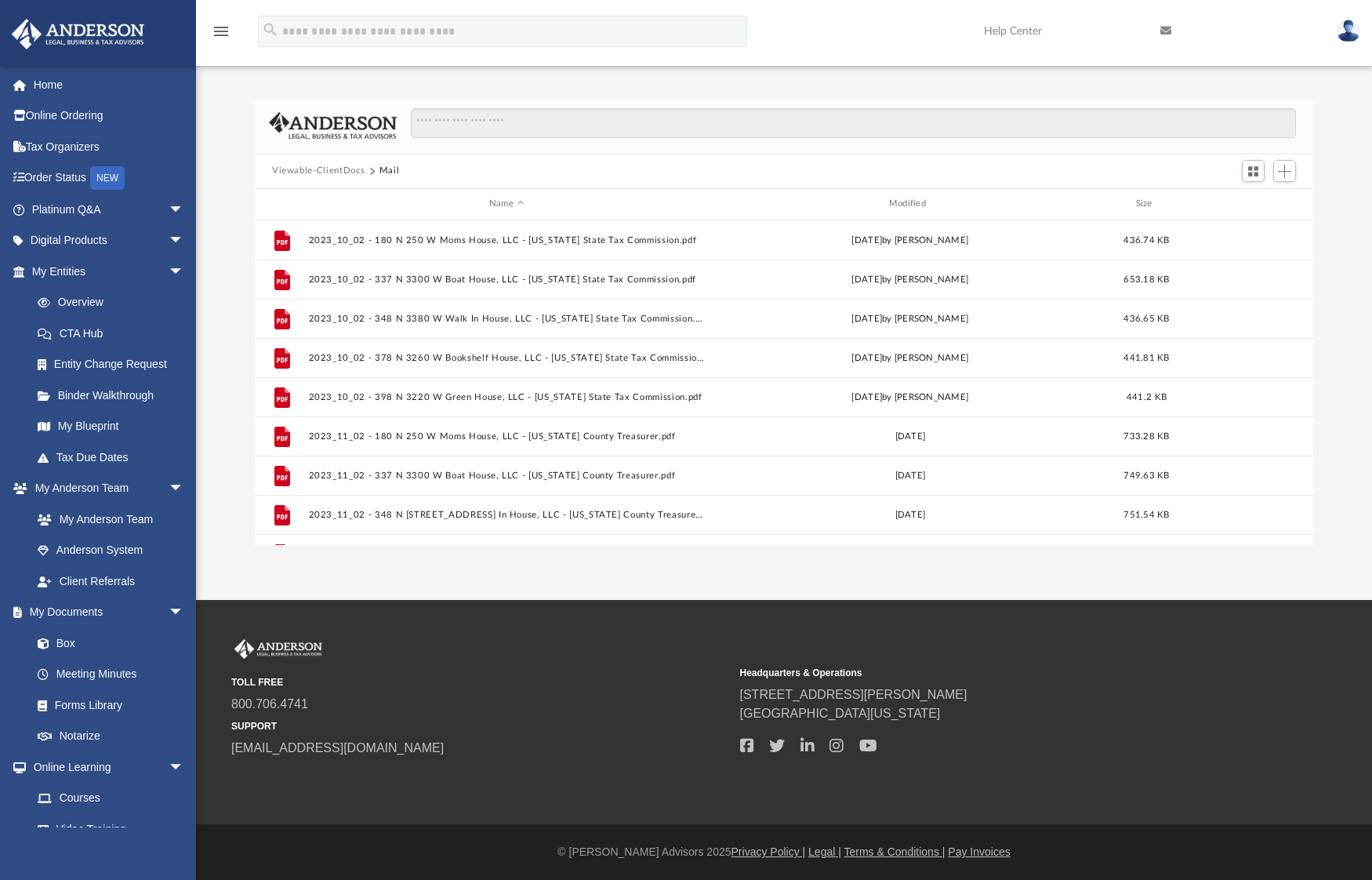
scroll to position [32, 0]
click at [64, 176] on link "Order Status NEW" at bounding box center [110, 178] width 197 height 32
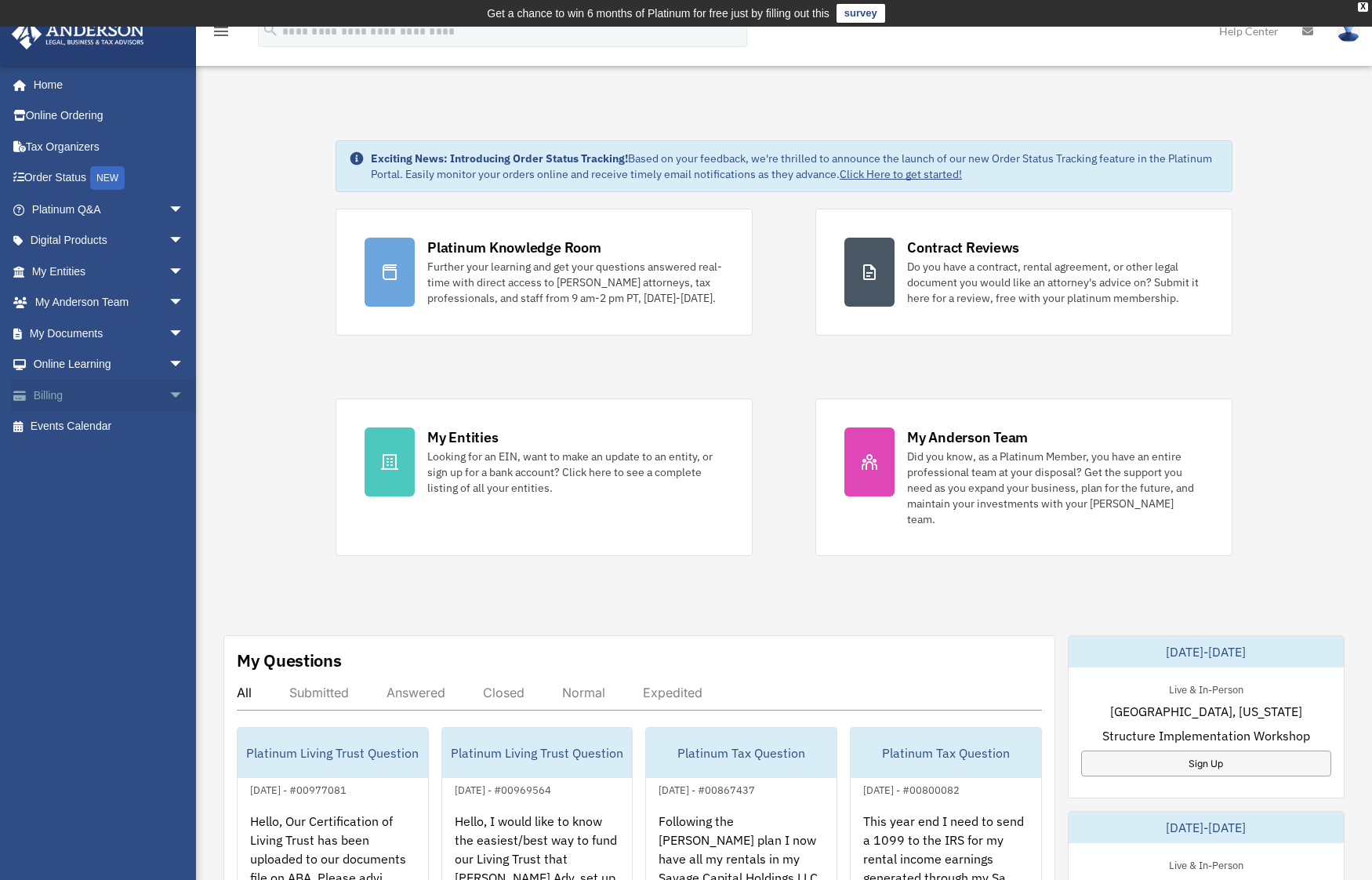
click at [168, 388] on span "arrow_drop_down" at bounding box center [184, 396] width 31 height 32
click at [93, 424] on link "$ Open Invoices" at bounding box center [114, 427] width 186 height 32
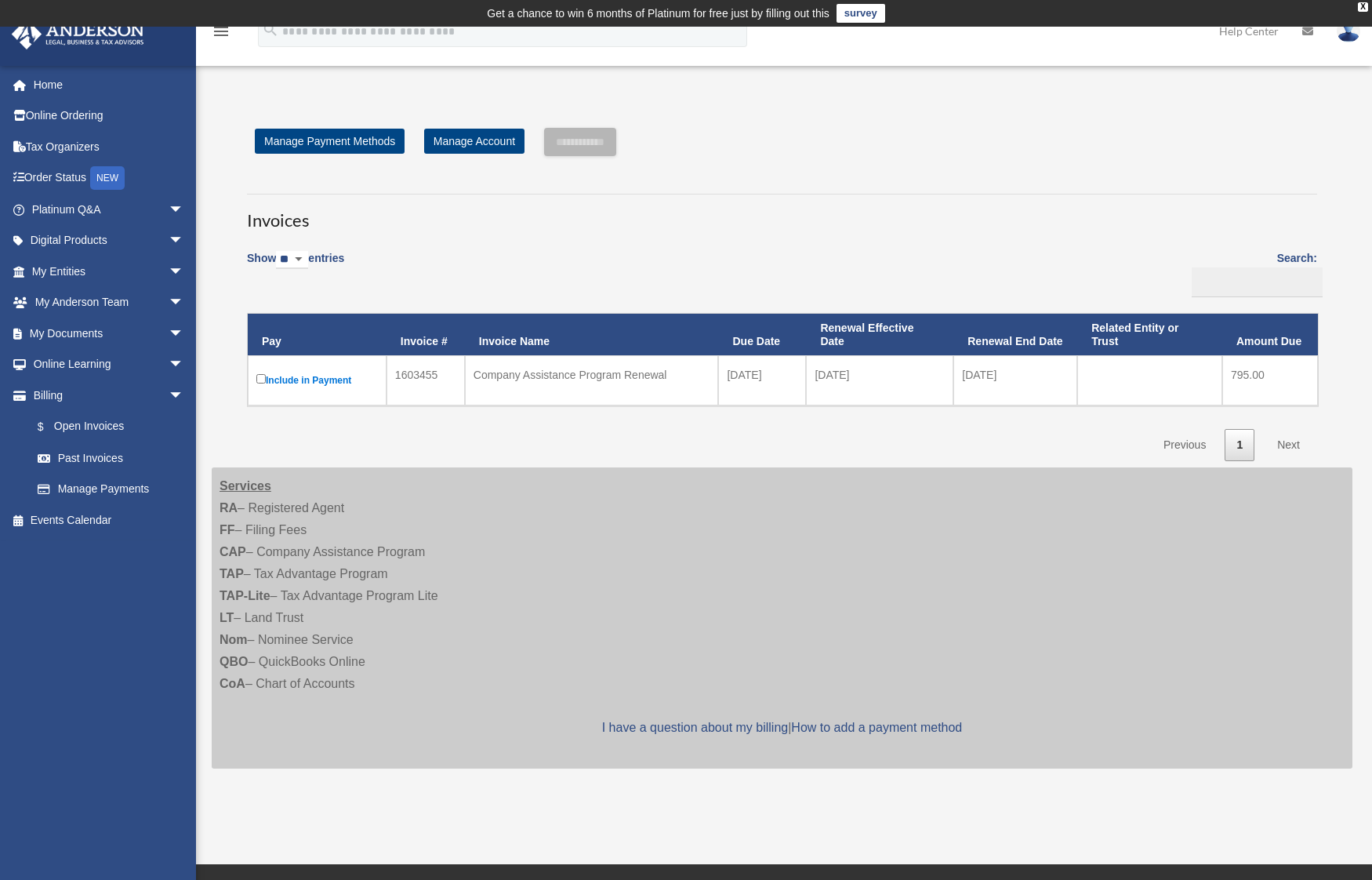
click at [1348, 38] on img at bounding box center [1348, 31] width 23 height 23
click at [1074, 134] on link "Logout" at bounding box center [1113, 137] width 157 height 32
